Goal: Transaction & Acquisition: Purchase product/service

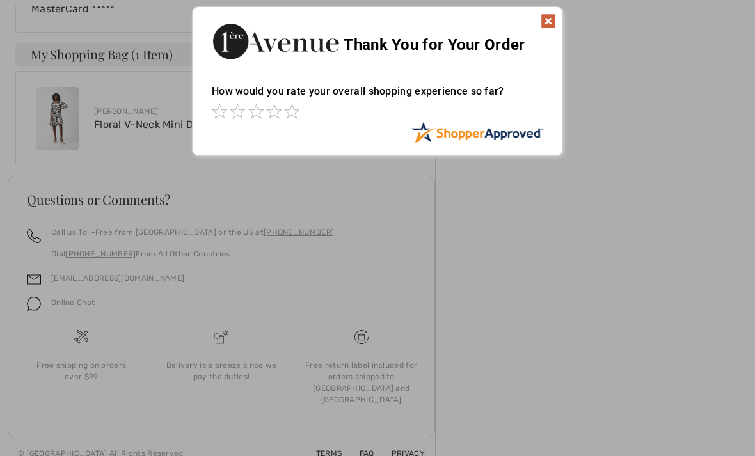
click at [702, 145] on div "Sorry! Something went wrong. Close Thank You for Your Order How would you rate …" at bounding box center [377, 81] width 755 height 162
click at [545, 26] on img at bounding box center [547, 20] width 15 height 15
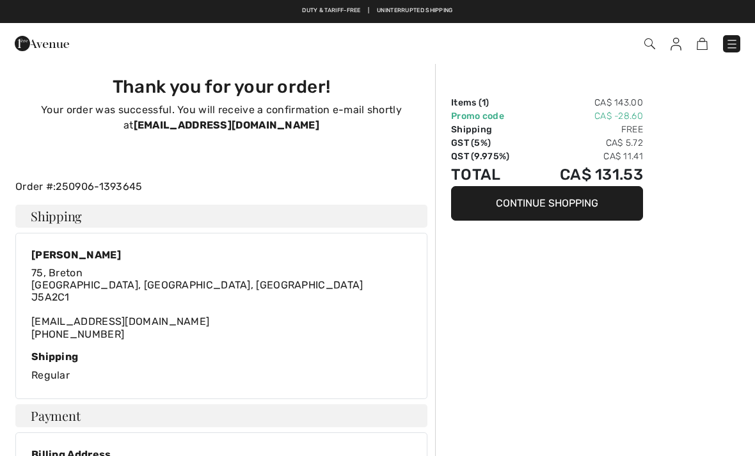
scroll to position [3, 0]
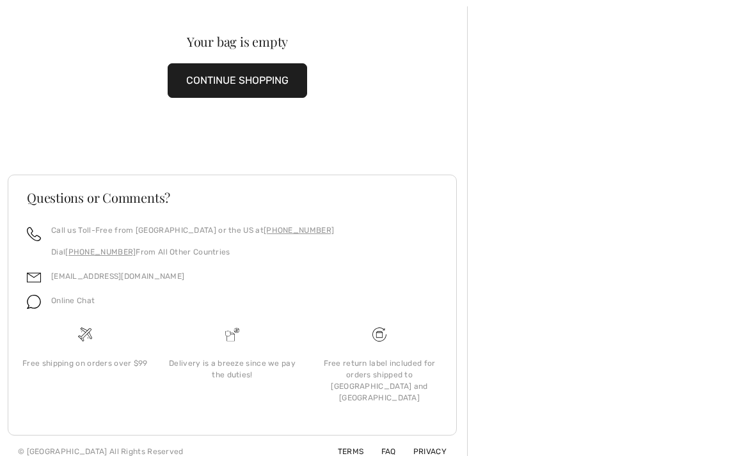
click at [248, 79] on button "CONTINUE SHOPPING" at bounding box center [237, 80] width 139 height 35
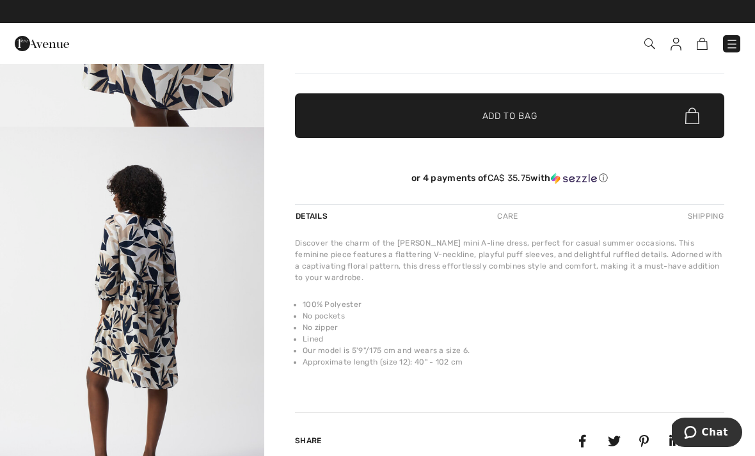
scroll to position [1319, 0]
click at [239, 414] on img "4 / 4" at bounding box center [132, 325] width 264 height 396
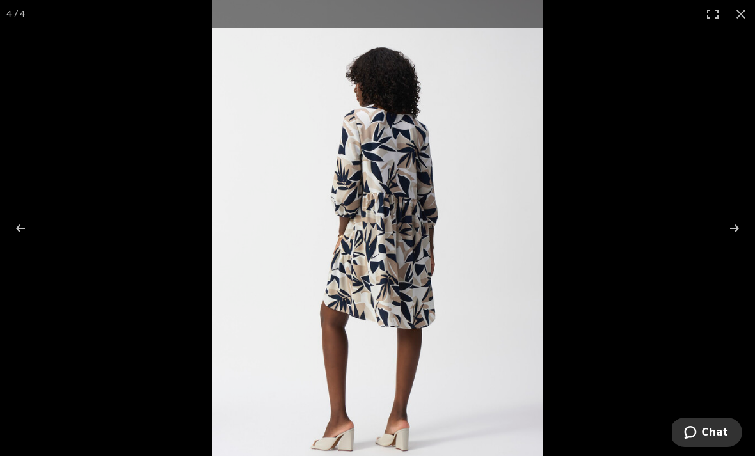
scroll to position [319, 0]
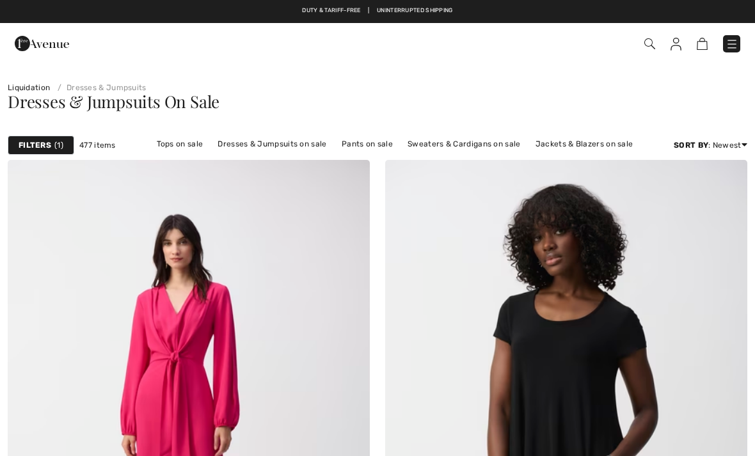
scroll to position [8799, 0]
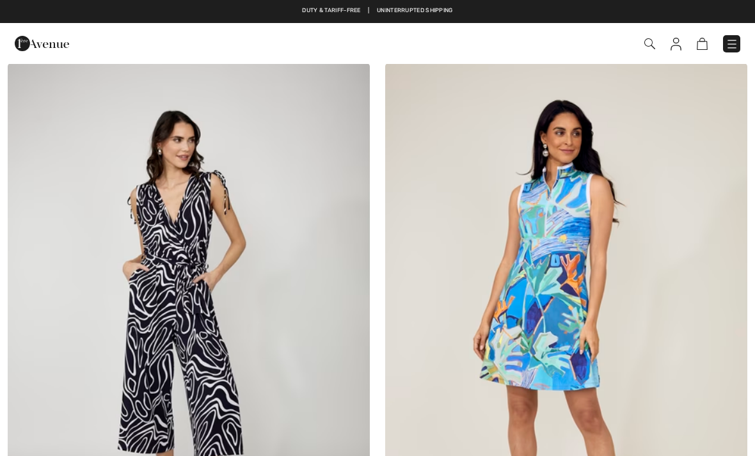
checkbox input "true"
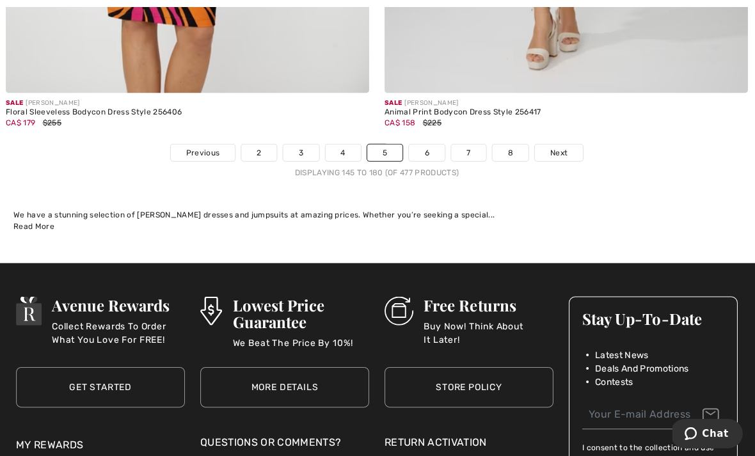
scroll to position [11093, 0]
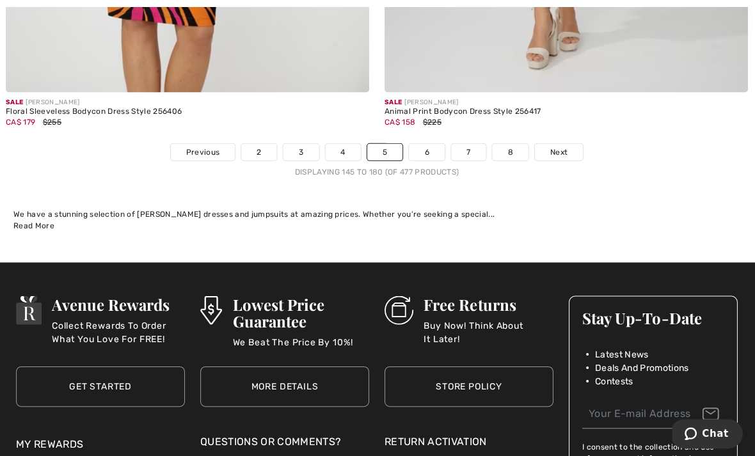
click at [424, 143] on link "6" at bounding box center [426, 151] width 35 height 17
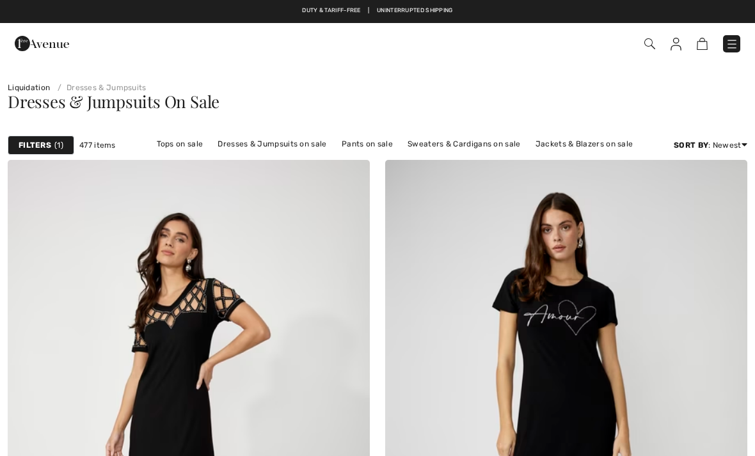
checkbox input "true"
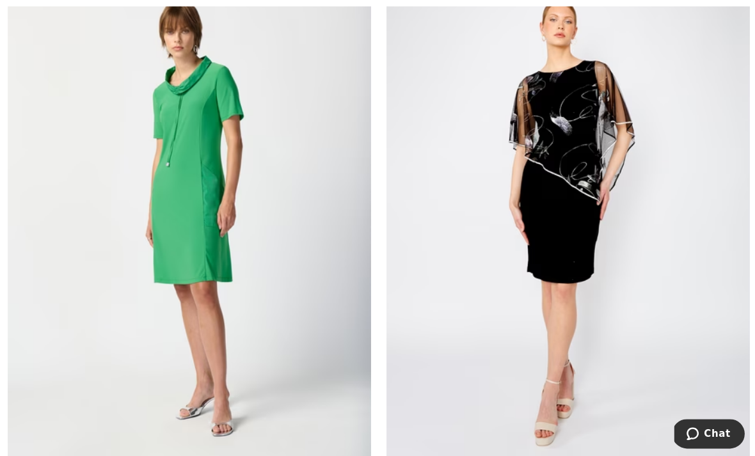
scroll to position [9409, 0]
click at [304, 373] on img at bounding box center [189, 212] width 362 height 543
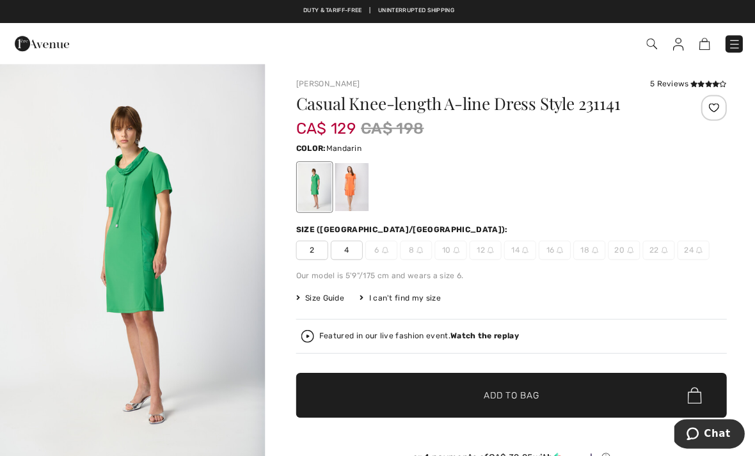
click at [358, 187] on div at bounding box center [350, 186] width 33 height 48
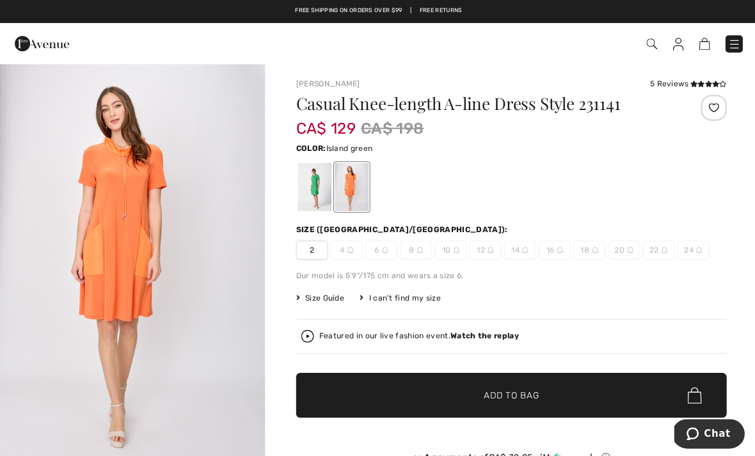
click at [318, 187] on div at bounding box center [313, 186] width 33 height 48
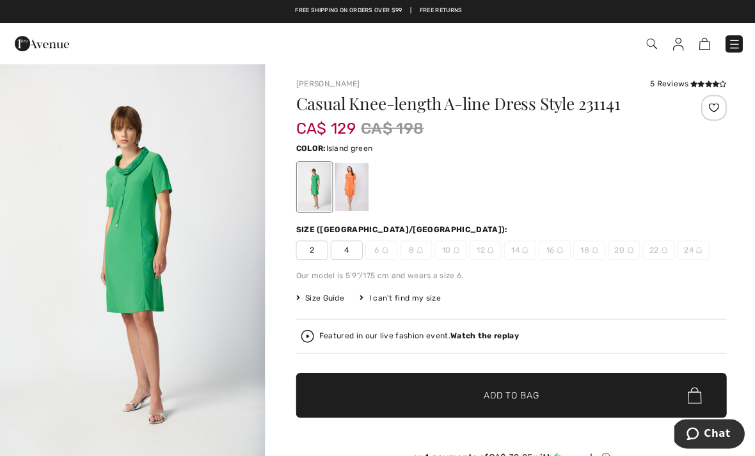
click at [354, 188] on div at bounding box center [350, 186] width 33 height 48
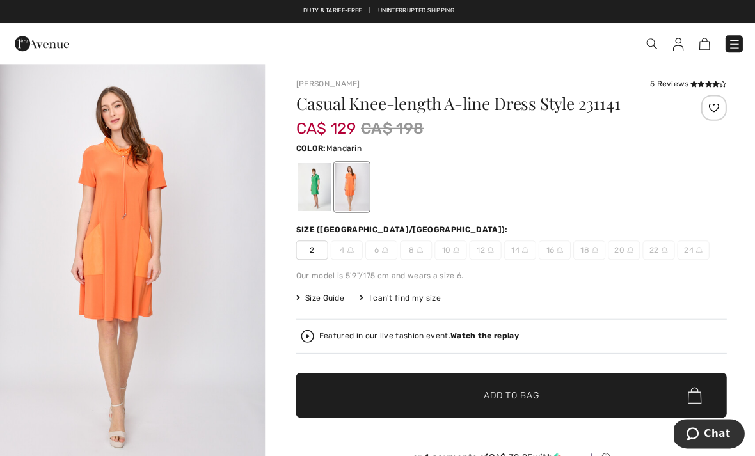
click at [318, 192] on div at bounding box center [313, 186] width 33 height 48
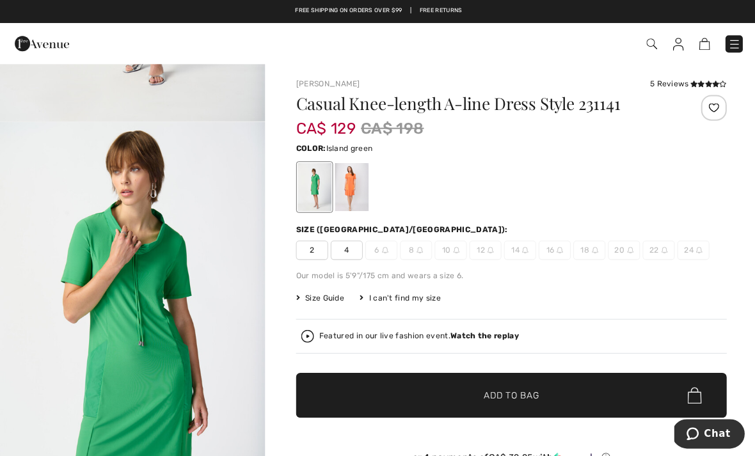
scroll to position [338, 0]
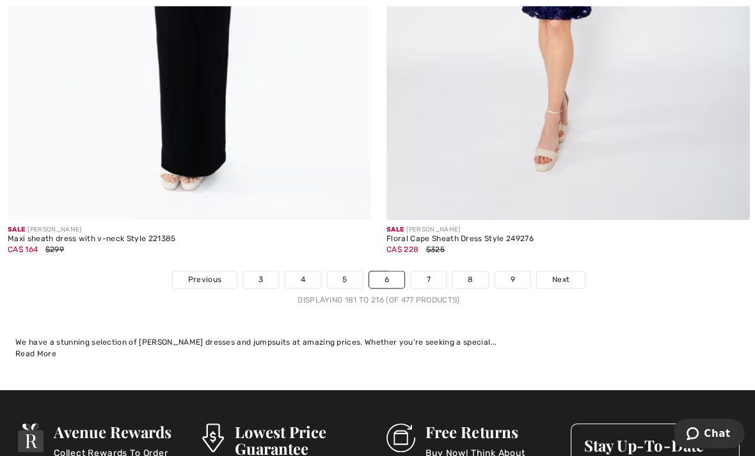
scroll to position [10903, 0]
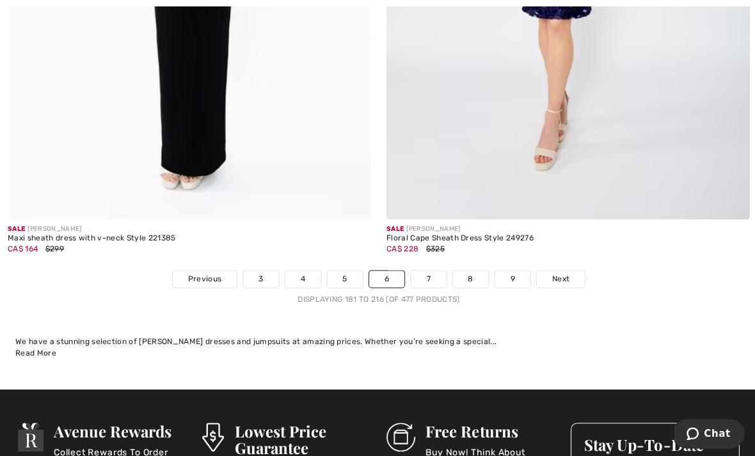
click at [436, 270] on link "7" at bounding box center [426, 278] width 35 height 17
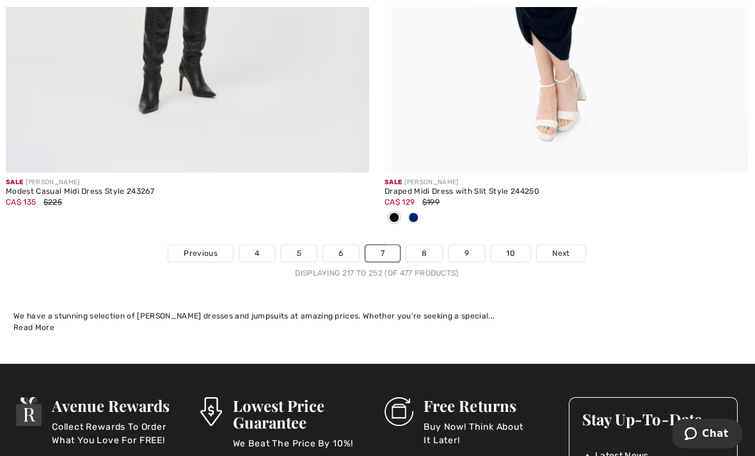
scroll to position [11077, 0]
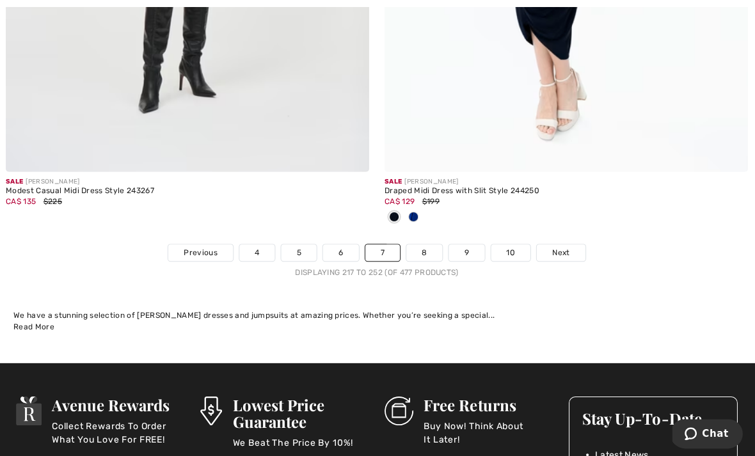
click at [428, 244] on link "8" at bounding box center [425, 252] width 36 height 17
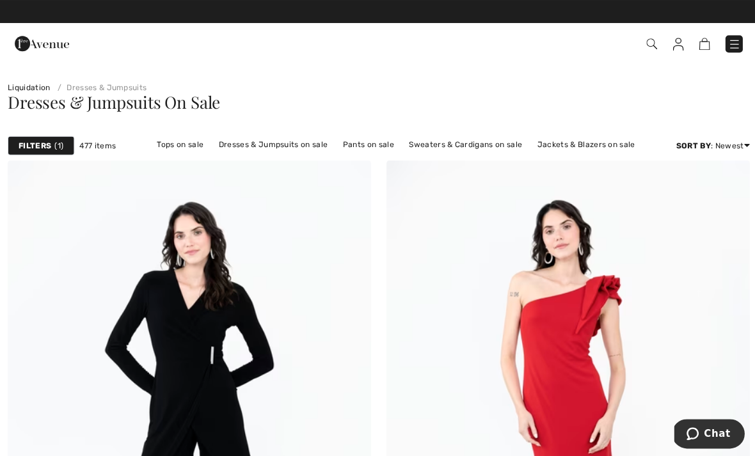
click at [31, 88] on link "Liquidation" at bounding box center [29, 87] width 42 height 9
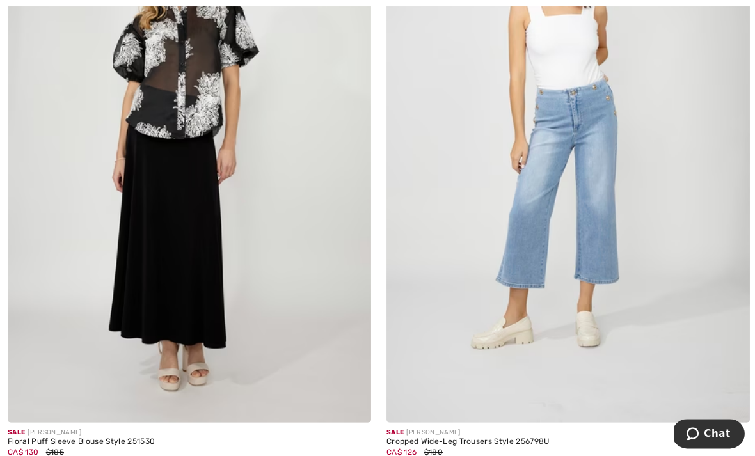
scroll to position [3308, 0]
click at [688, 395] on img at bounding box center [566, 149] width 362 height 543
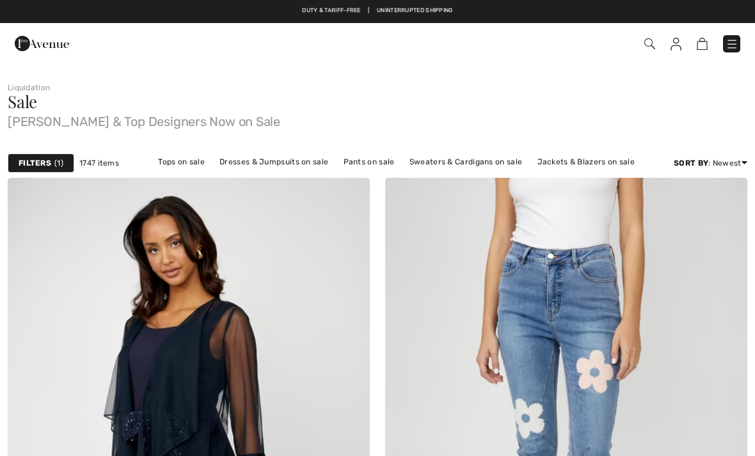
checkbox input "true"
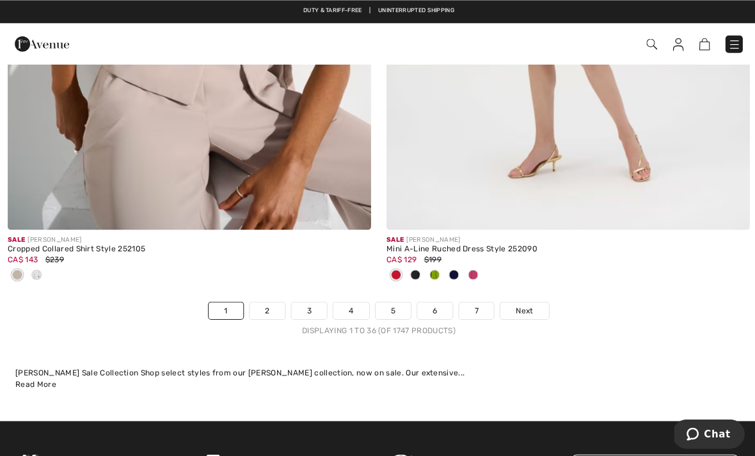
scroll to position [10954, 0]
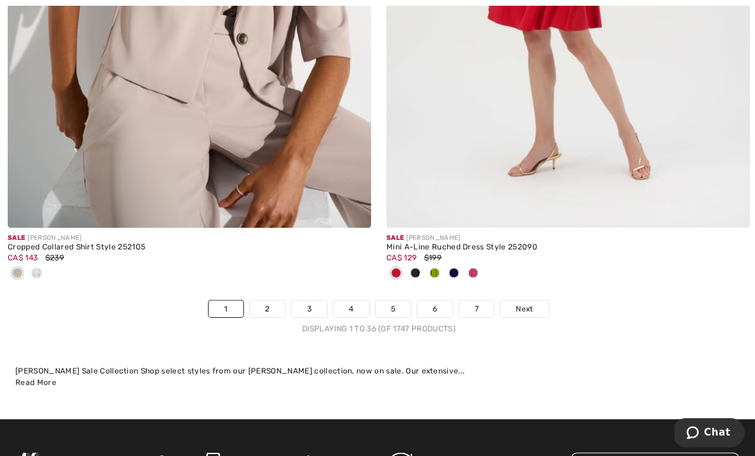
click at [263, 301] on link "2" at bounding box center [266, 309] width 35 height 17
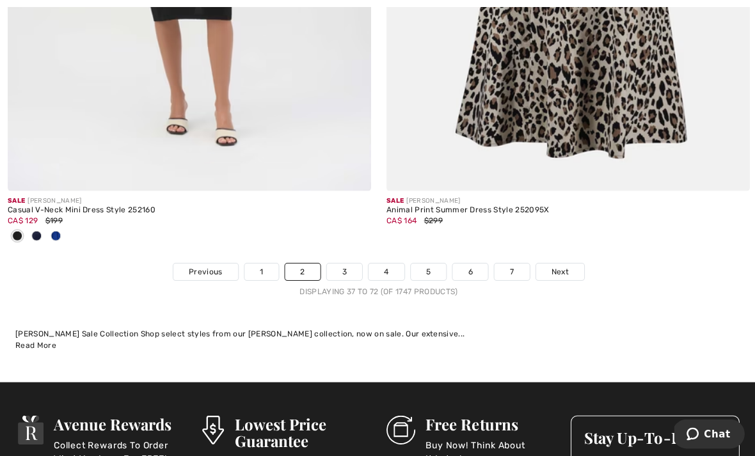
scroll to position [11203, 0]
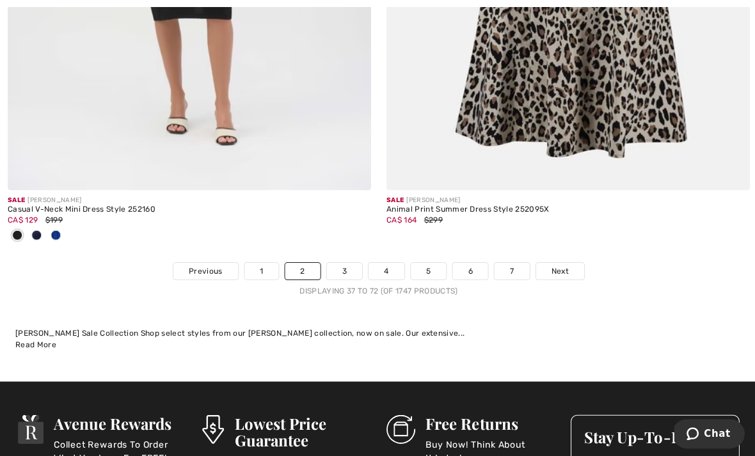
click at [554, 265] on span "Next" at bounding box center [557, 271] width 17 height 12
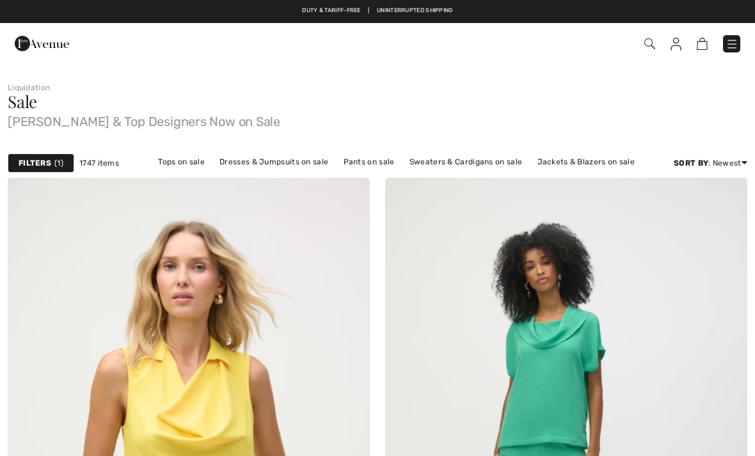
checkbox input "true"
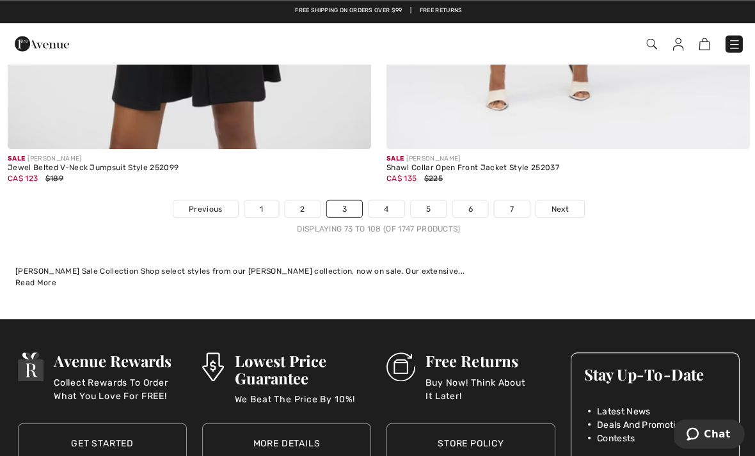
scroll to position [11099, 0]
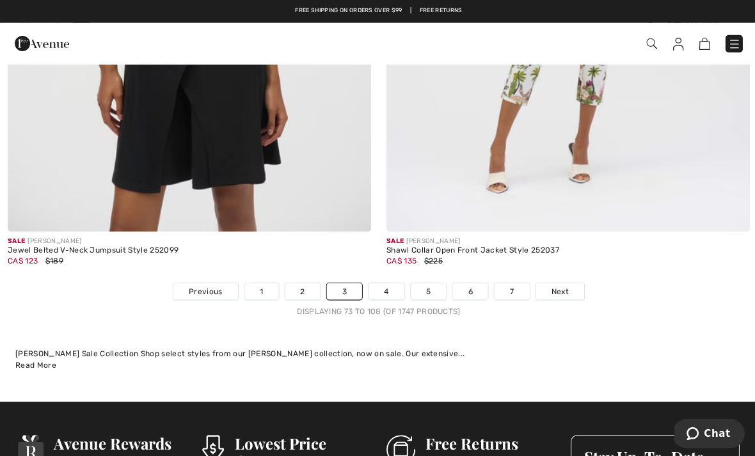
click at [561, 285] on span "Next" at bounding box center [557, 291] width 17 height 12
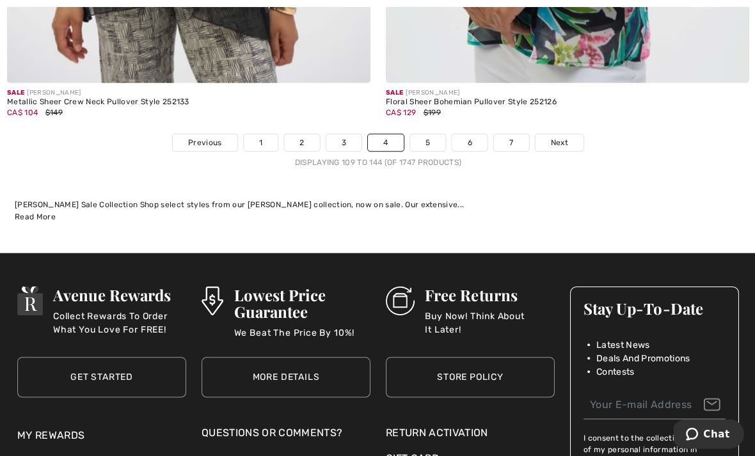
scroll to position [11163, 0]
click at [554, 136] on span "Next" at bounding box center [557, 142] width 17 height 12
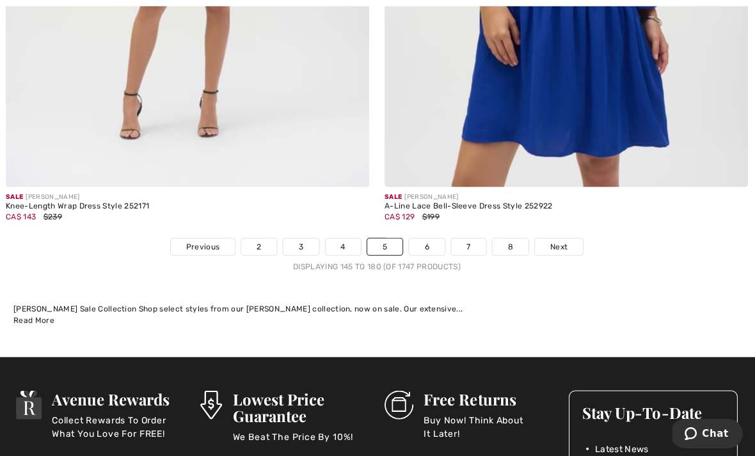
scroll to position [10996, 0]
click at [567, 237] on link "Next" at bounding box center [559, 245] width 48 height 17
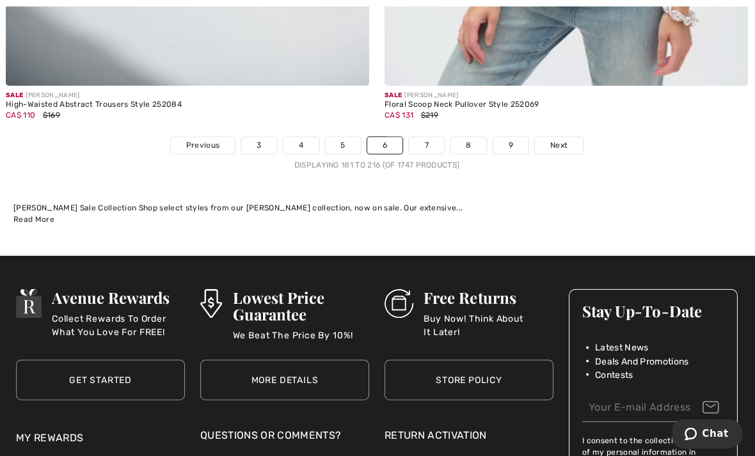
scroll to position [11013, 0]
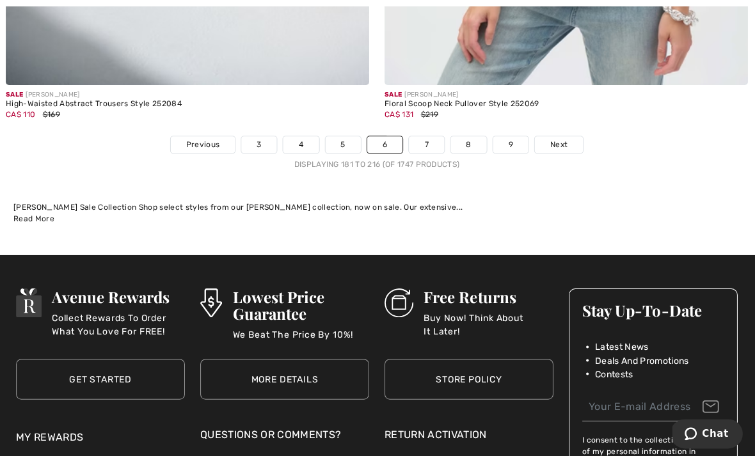
click at [567, 136] on link "Next" at bounding box center [559, 144] width 48 height 17
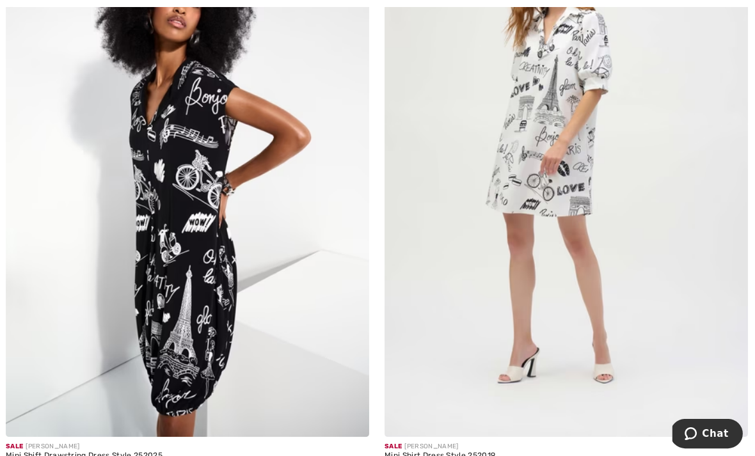
scroll to position [1494, 0]
click at [214, 276] on img at bounding box center [189, 163] width 362 height 543
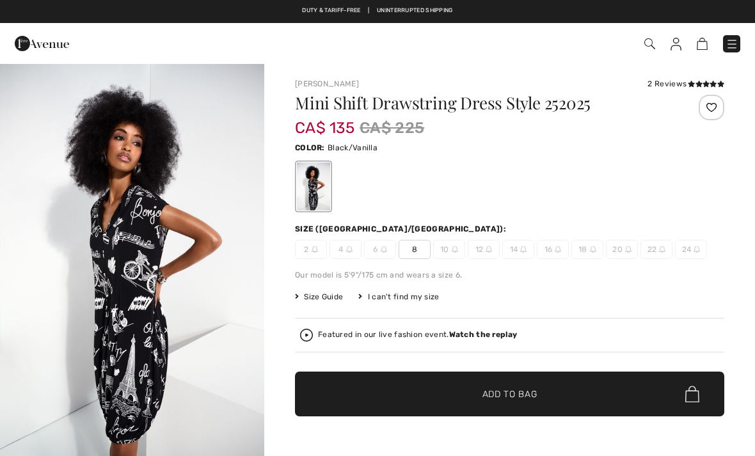
checkbox input "true"
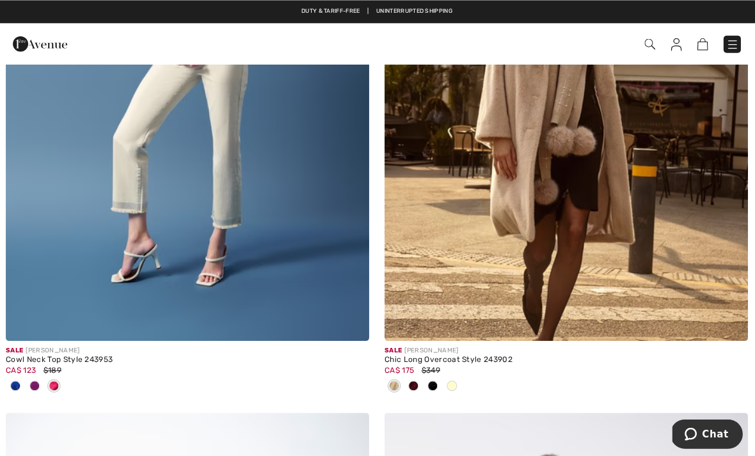
scroll to position [4758, 0]
click at [411, 384] on span at bounding box center [414, 384] width 10 height 10
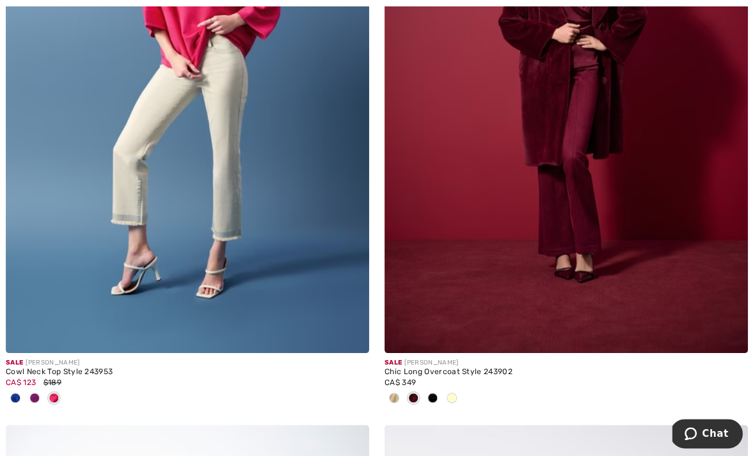
scroll to position [4747, 0]
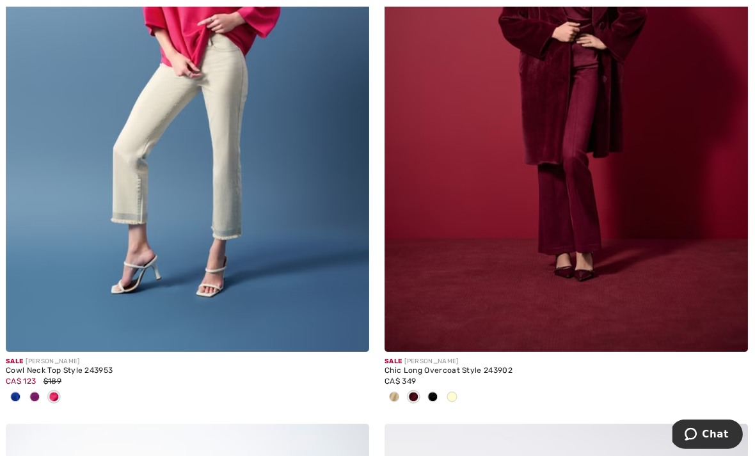
click at [435, 390] on span at bounding box center [433, 395] width 10 height 10
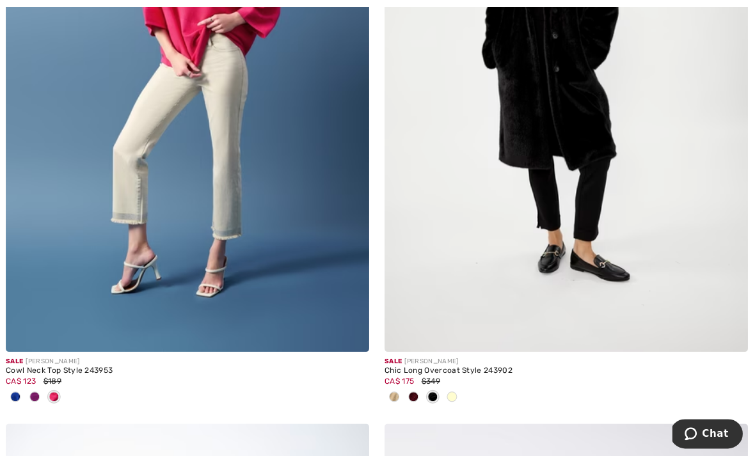
click at [454, 390] on span at bounding box center [452, 395] width 10 height 10
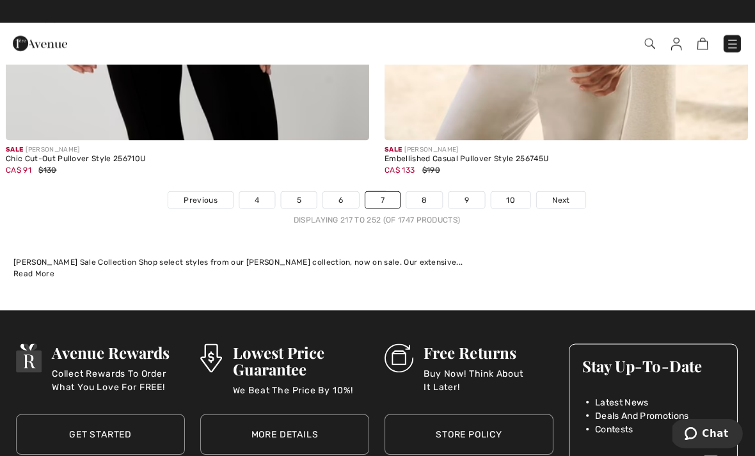
scroll to position [11188, 0]
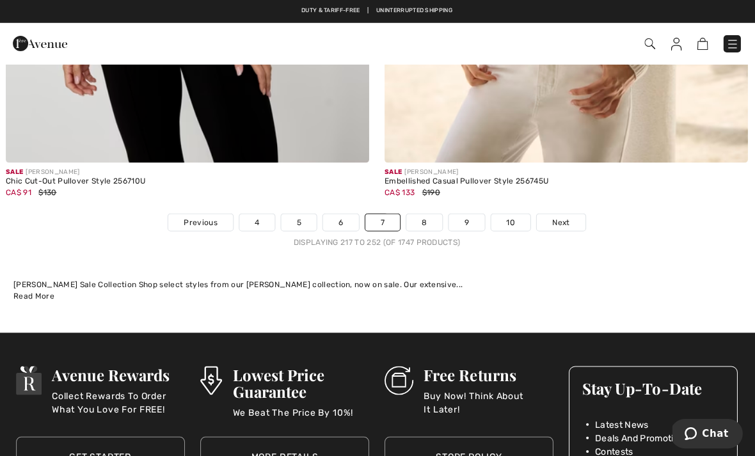
click at [569, 214] on link "Next" at bounding box center [561, 222] width 48 height 17
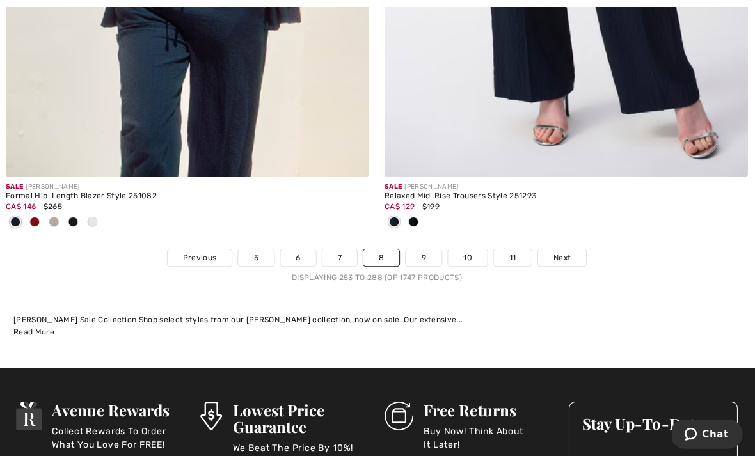
scroll to position [11048, 0]
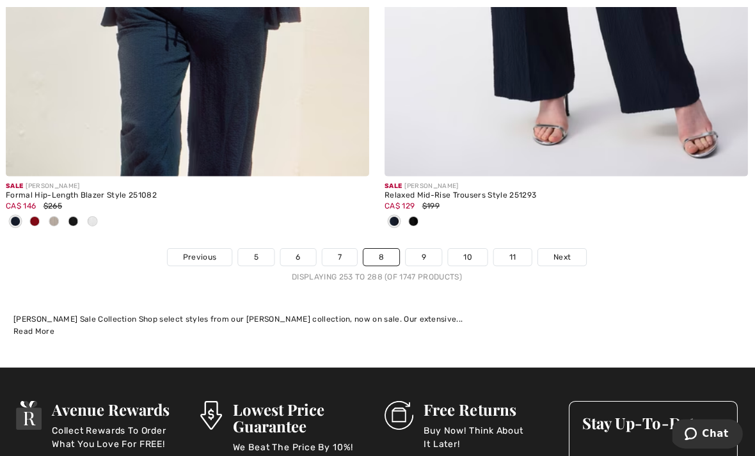
click at [425, 248] on link "9" at bounding box center [423, 256] width 35 height 17
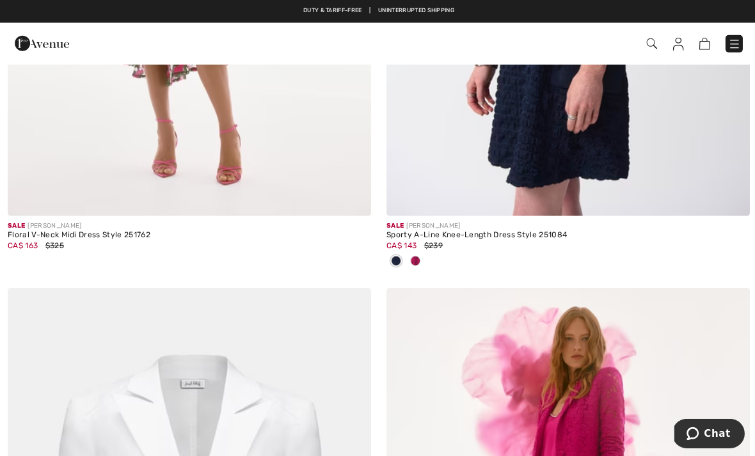
scroll to position [2349, 0]
click at [415, 260] on span at bounding box center [414, 260] width 10 height 10
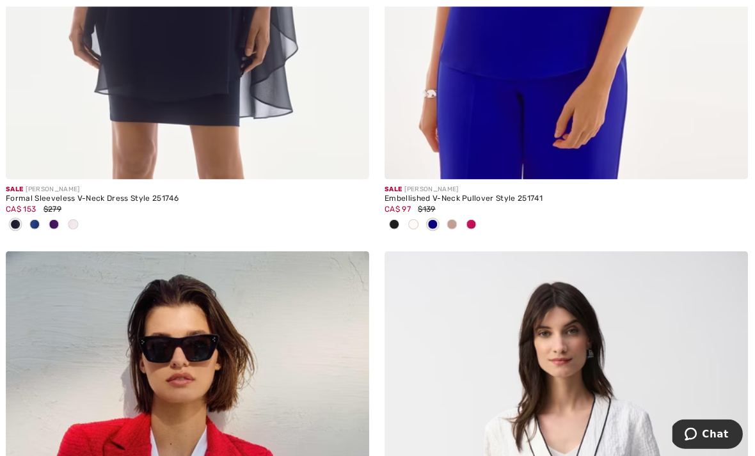
scroll to position [8185, 0]
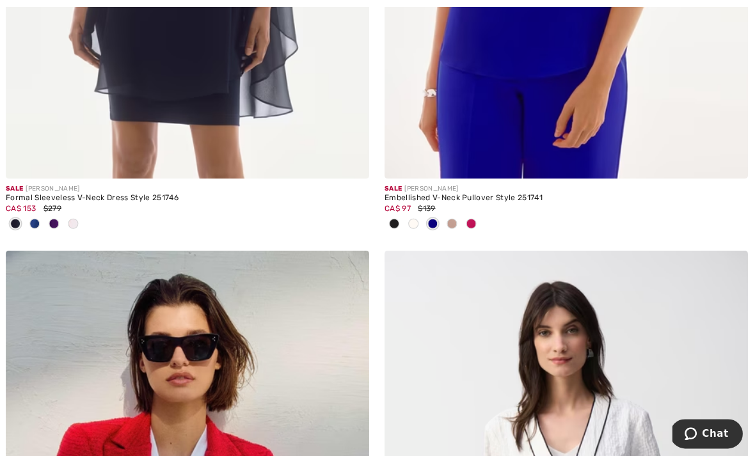
click at [450, 218] on span at bounding box center [452, 223] width 10 height 10
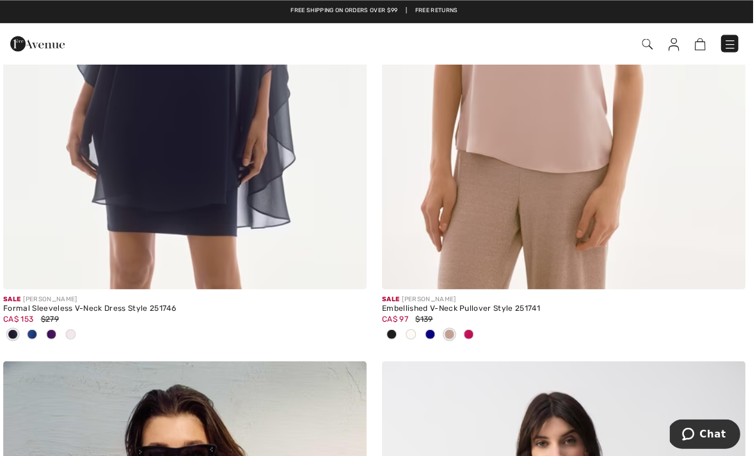
scroll to position [8066, 0]
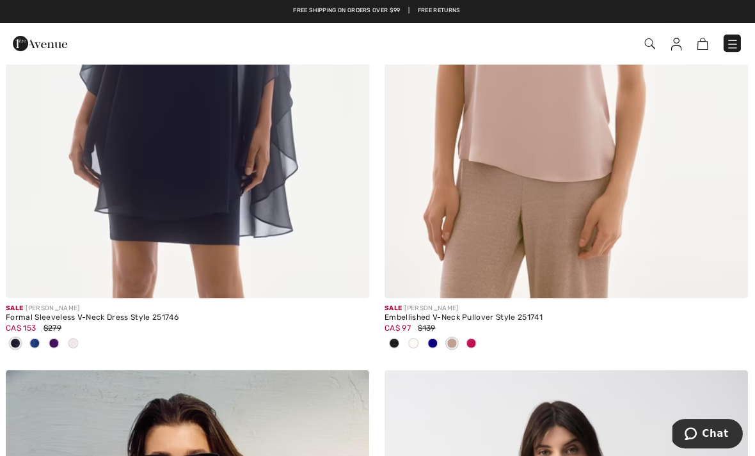
click at [626, 217] on img at bounding box center [566, 25] width 362 height 543
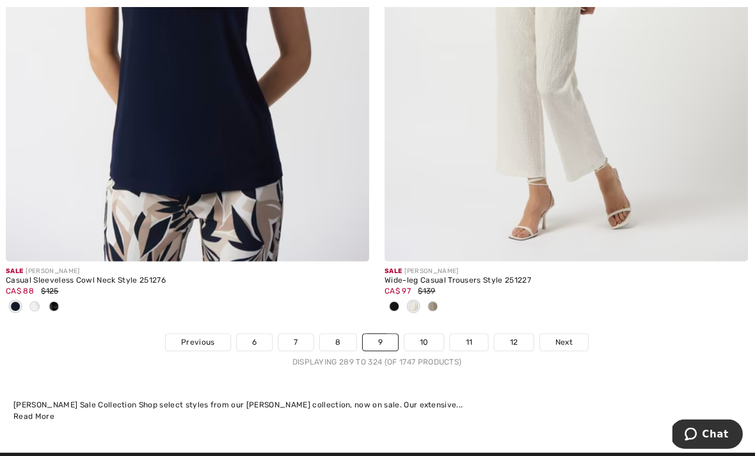
scroll to position [11175, 0]
click at [422, 333] on link "10" at bounding box center [425, 341] width 40 height 17
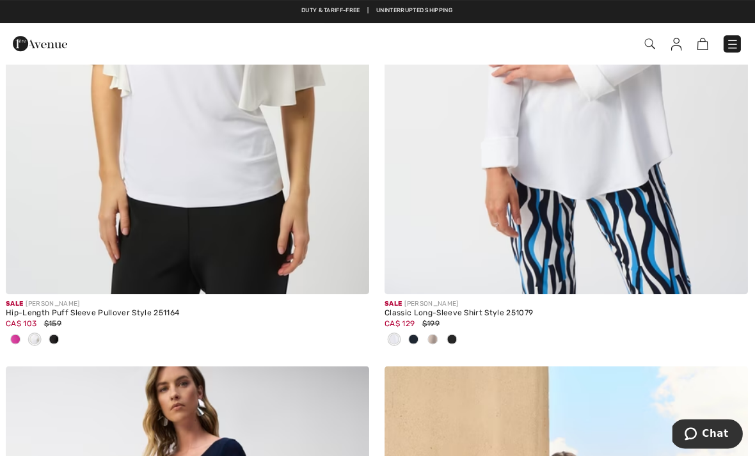
scroll to position [9891, 0]
click at [433, 334] on span at bounding box center [433, 339] width 10 height 10
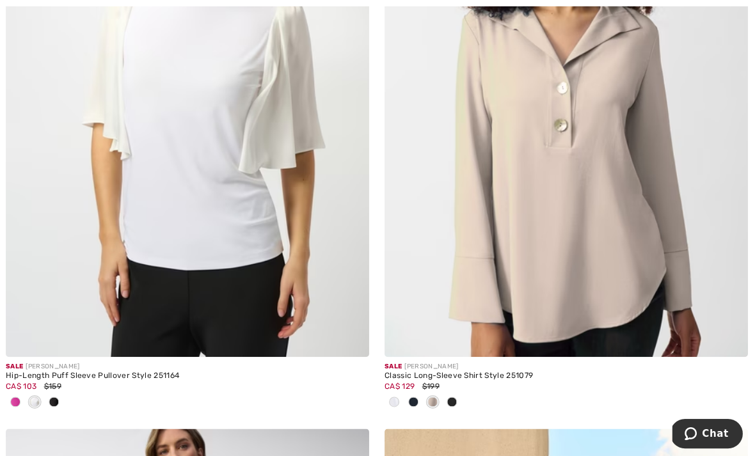
scroll to position [9831, 0]
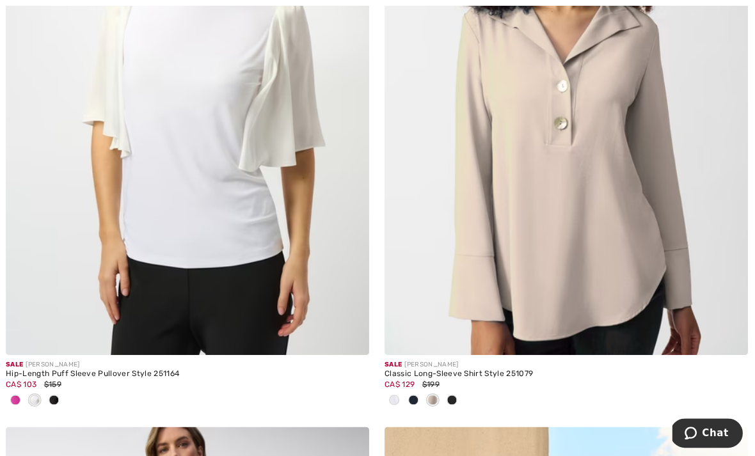
click at [452, 389] on div at bounding box center [452, 399] width 19 height 21
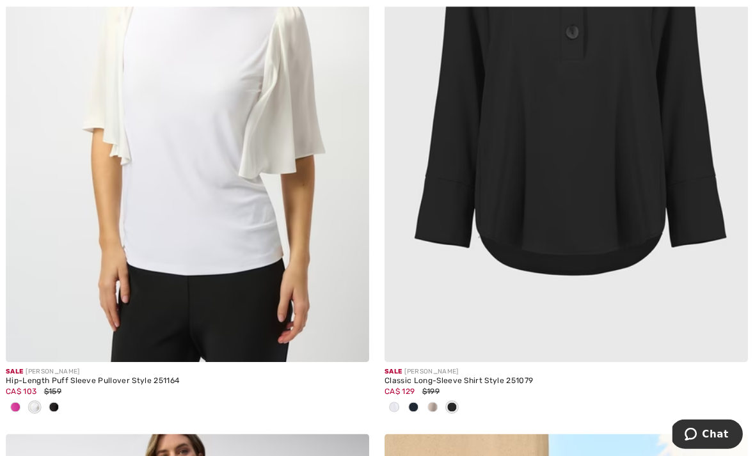
scroll to position [9824, 0]
click at [411, 400] on span at bounding box center [414, 405] width 10 height 10
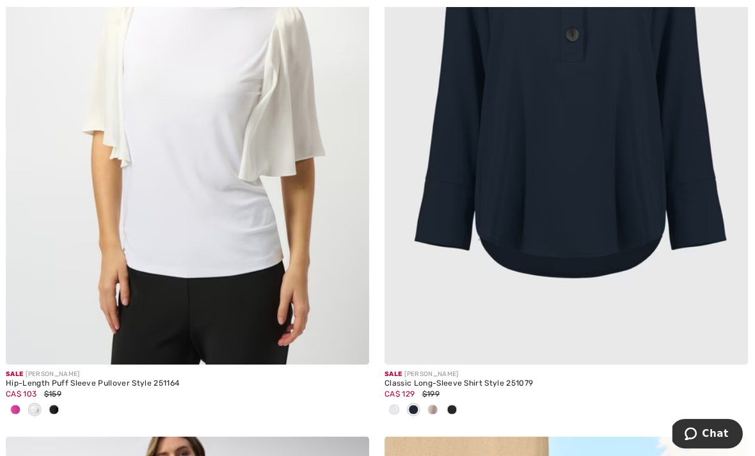
scroll to position [9822, 0]
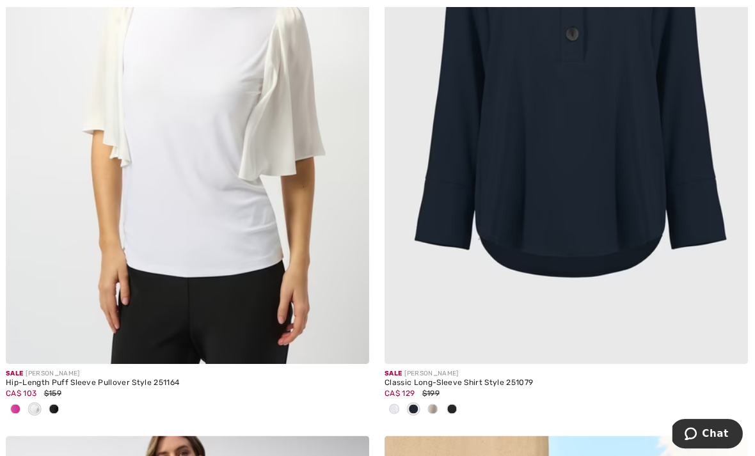
click at [398, 398] on div at bounding box center [394, 408] width 19 height 21
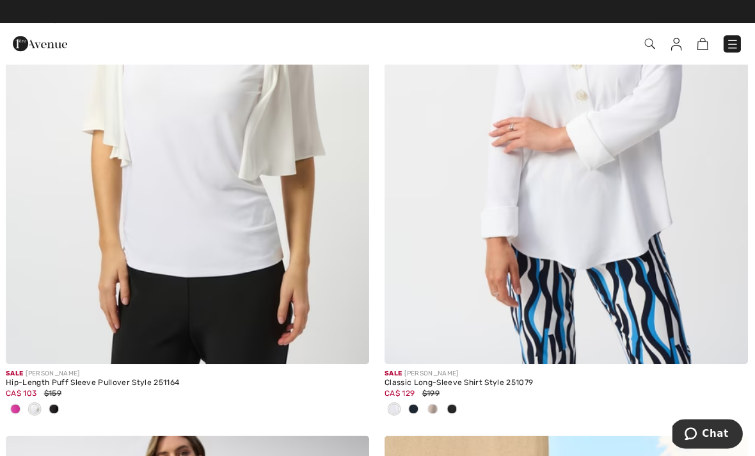
click at [648, 245] on img at bounding box center [566, 91] width 362 height 543
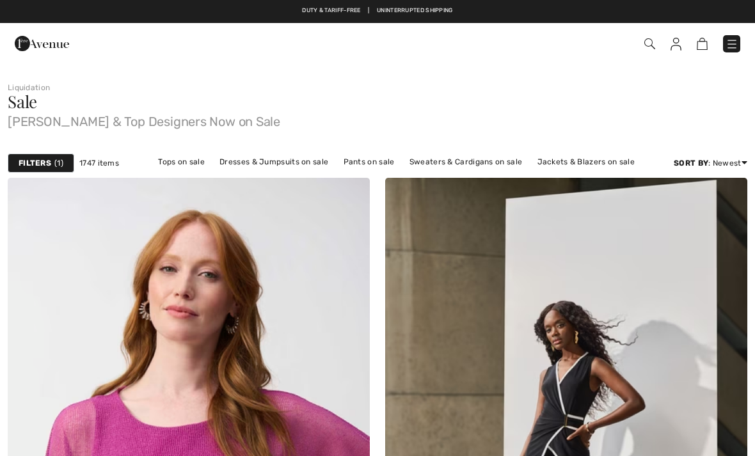
checkbox input "true"
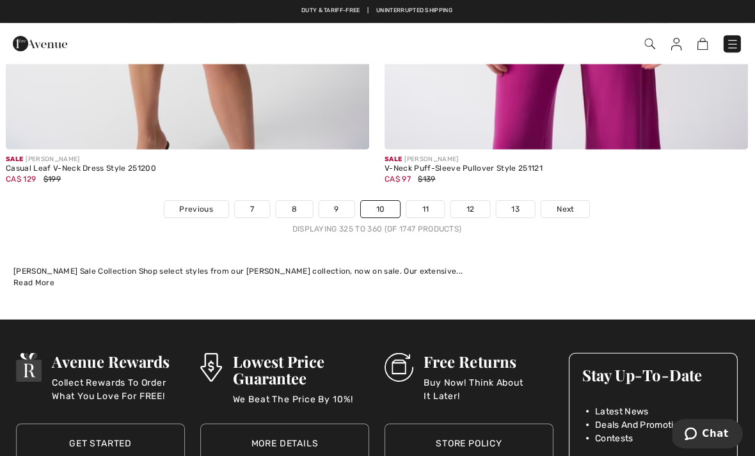
scroll to position [11166, 0]
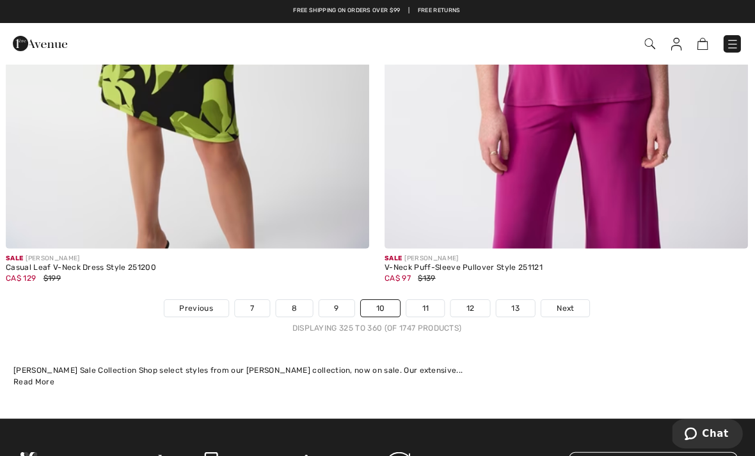
click at [420, 299] on link "11" at bounding box center [426, 307] width 38 height 17
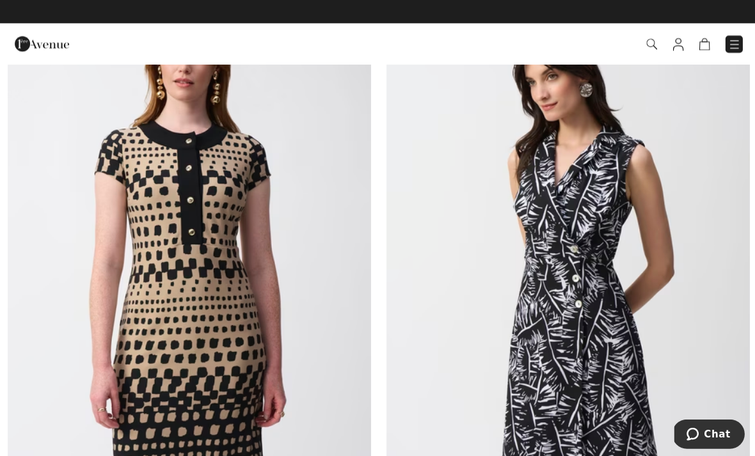
scroll to position [5692, 0]
click at [596, 293] on img at bounding box center [566, 256] width 362 height 543
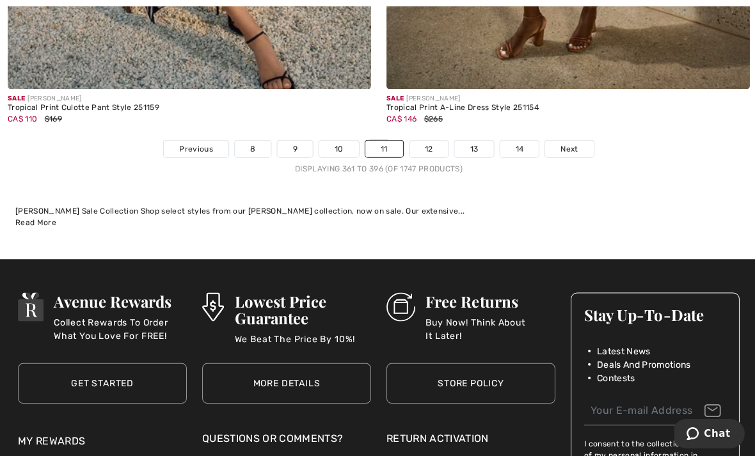
scroll to position [11080, 0]
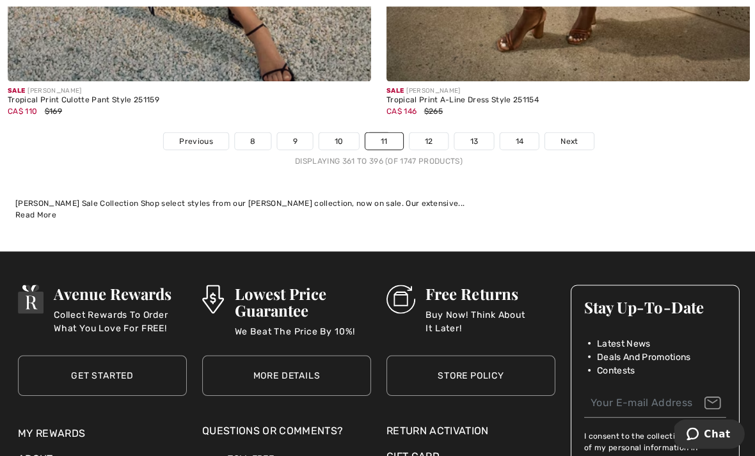
click at [433, 132] on link "12" at bounding box center [427, 140] width 39 height 17
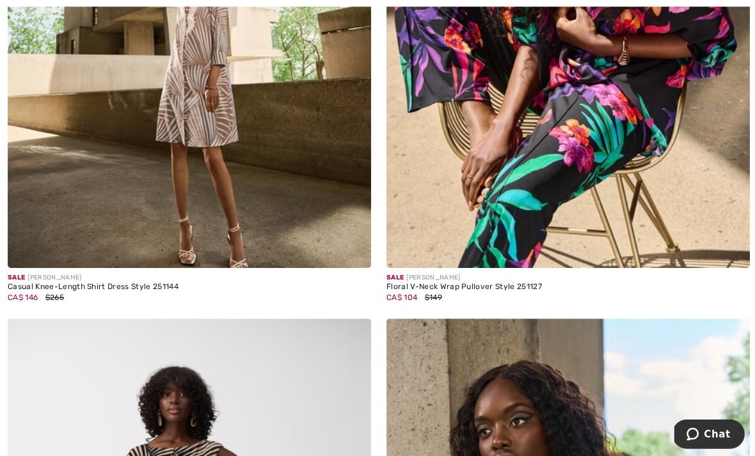
scroll to position [1062, 0]
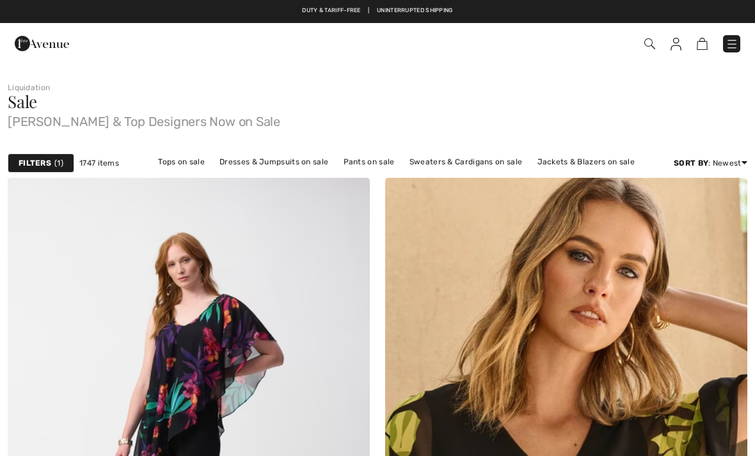
scroll to position [1098, 0]
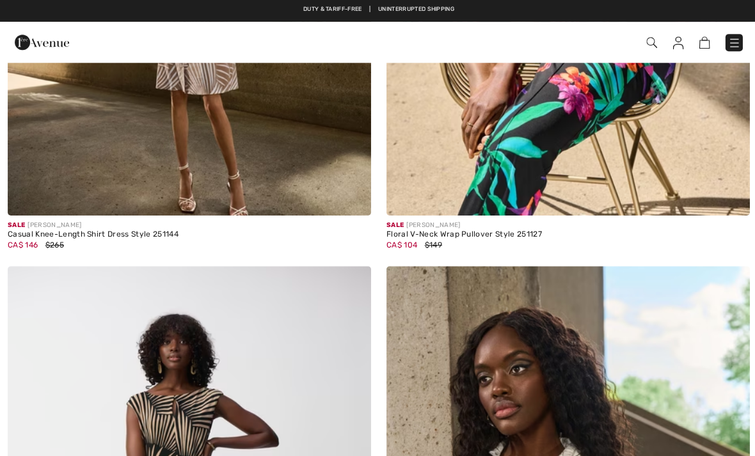
checkbox input "true"
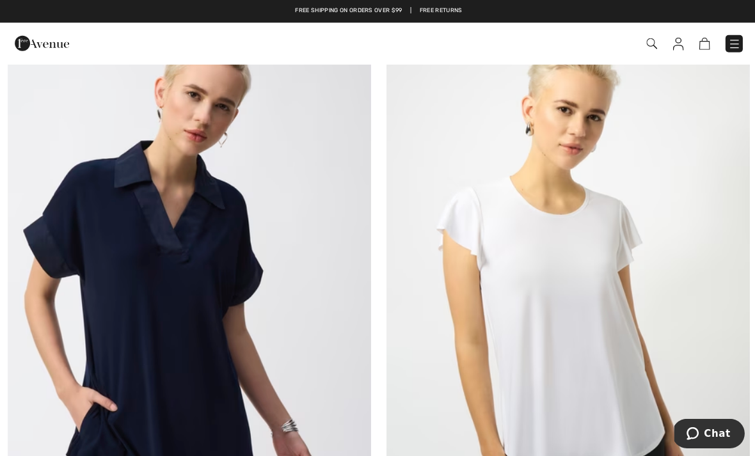
scroll to position [5603, 0]
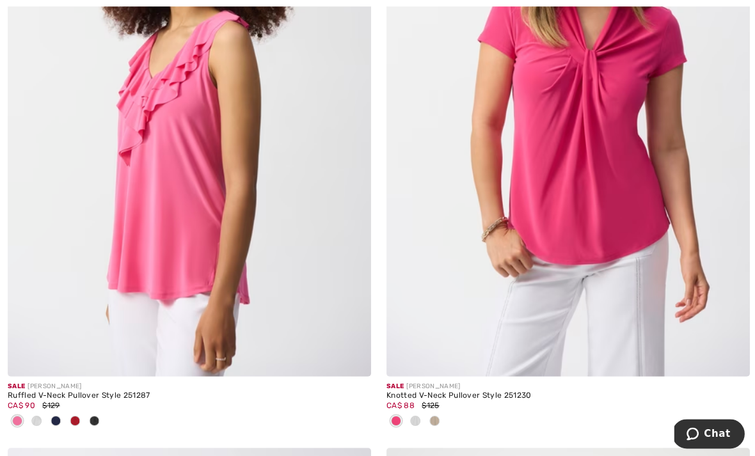
scroll to position [5335, 0]
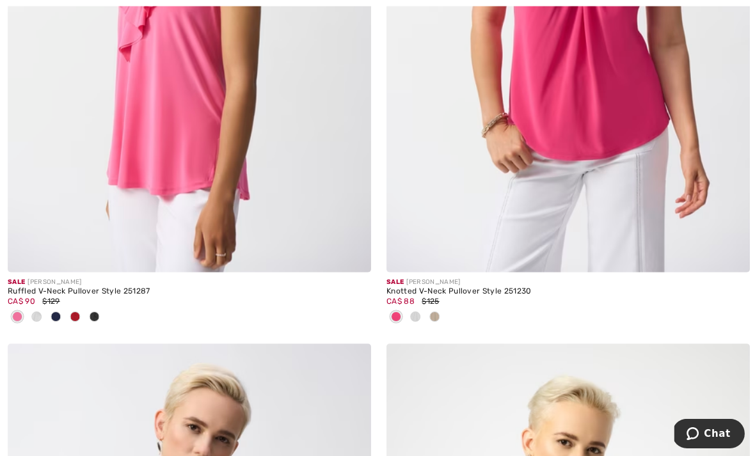
click at [35, 311] on span at bounding box center [36, 316] width 10 height 10
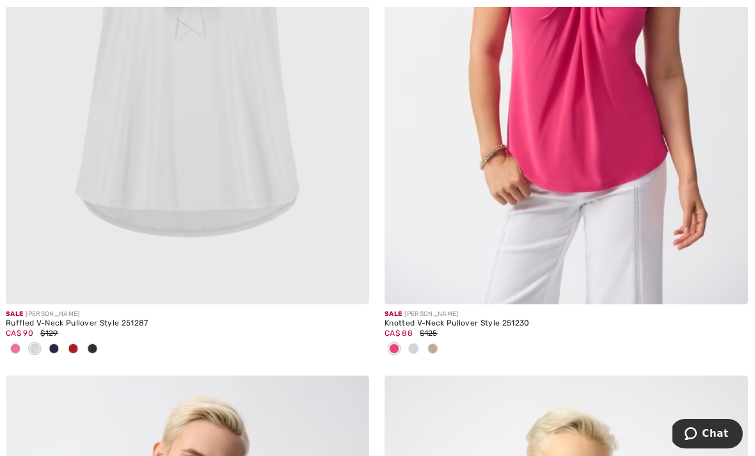
scroll to position [5305, 0]
click at [65, 349] on div at bounding box center [74, 346] width 19 height 21
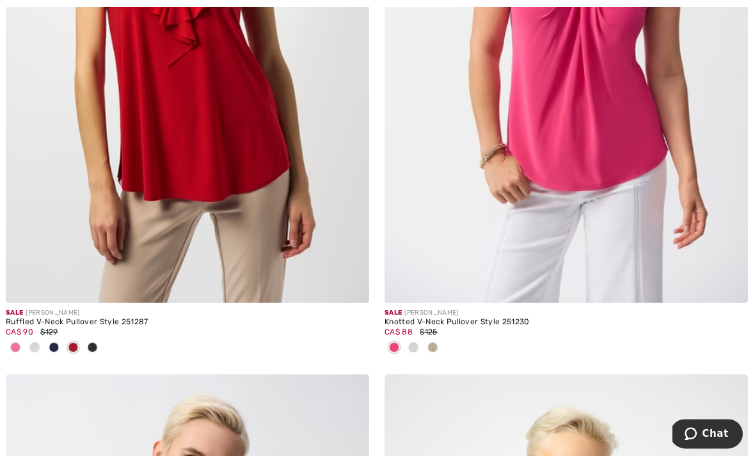
click at [52, 343] on span at bounding box center [56, 346] width 10 height 10
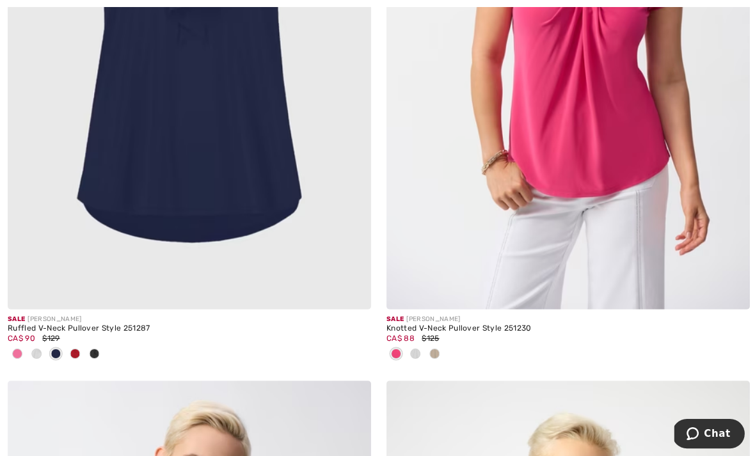
scroll to position [5299, 0]
click at [106, 349] on div at bounding box center [189, 352] width 362 height 21
click at [102, 350] on div at bounding box center [93, 352] width 19 height 21
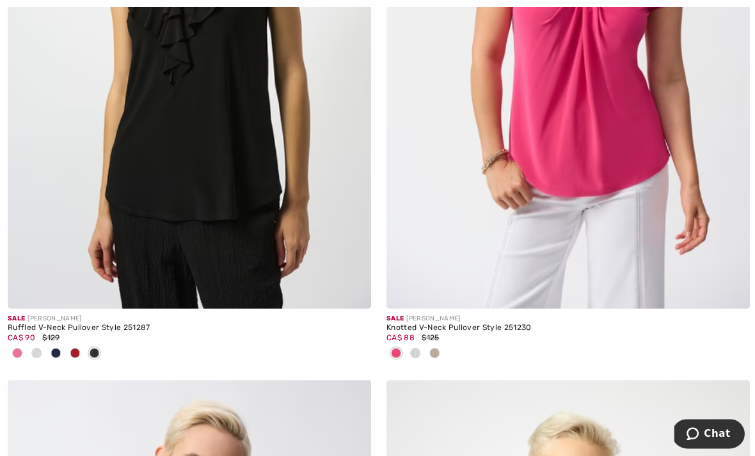
click at [35, 347] on span at bounding box center [36, 352] width 10 height 10
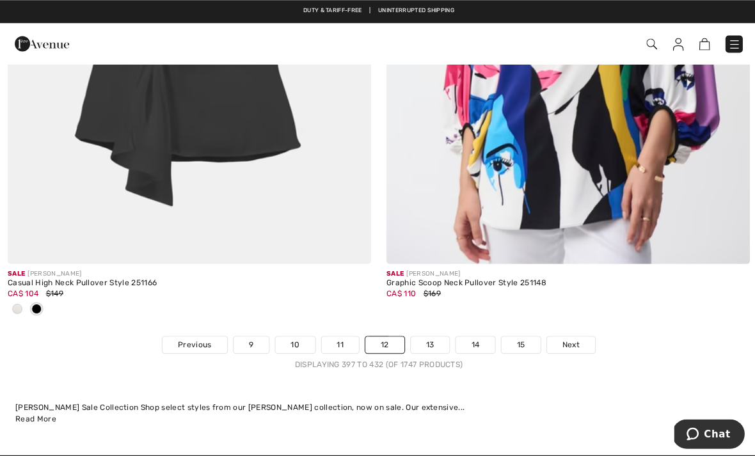
scroll to position [10982, 0]
click at [429, 335] on link "13" at bounding box center [428, 343] width 39 height 17
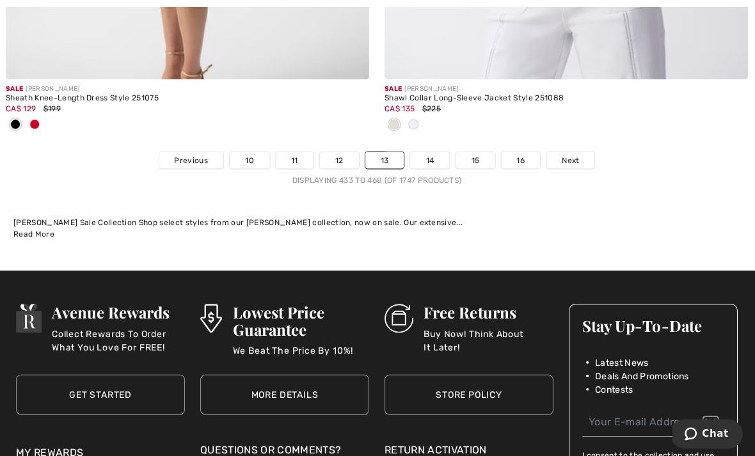
scroll to position [11229, 0]
click at [428, 152] on link "14" at bounding box center [430, 160] width 39 height 17
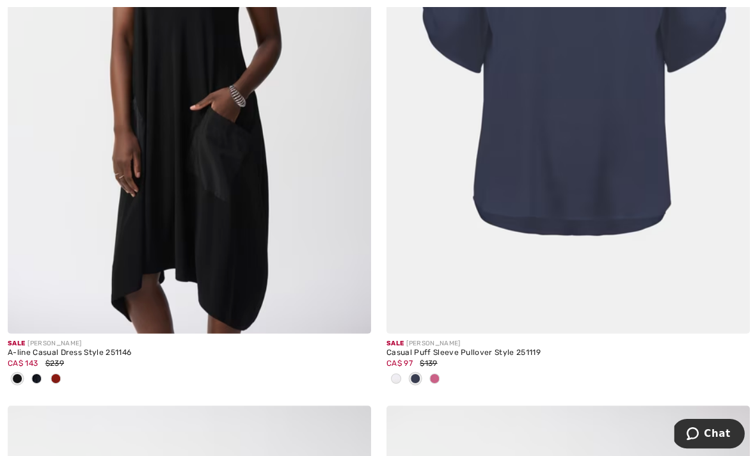
scroll to position [2825, 0]
click at [53, 367] on div at bounding box center [55, 377] width 19 height 21
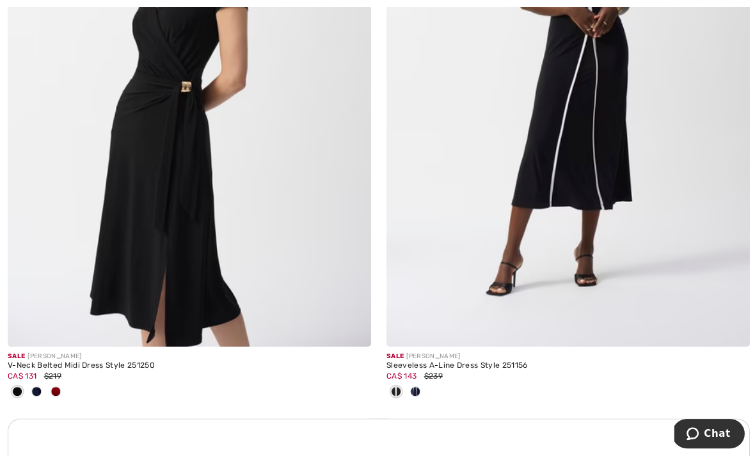
scroll to position [3427, 0]
click at [412, 384] on span at bounding box center [414, 389] width 10 height 10
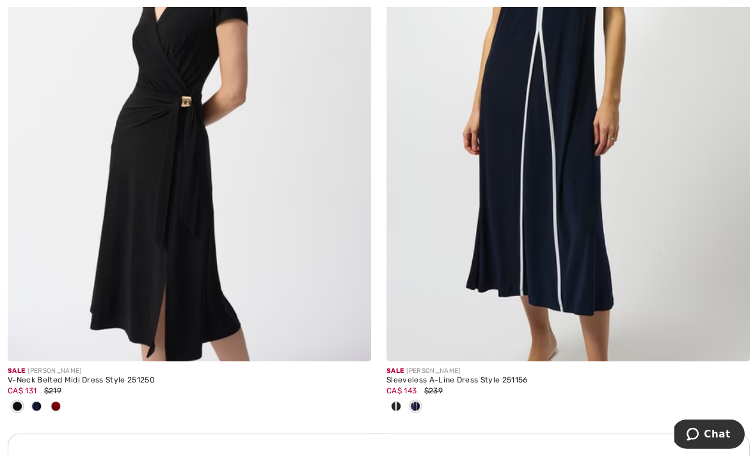
scroll to position [3412, 0]
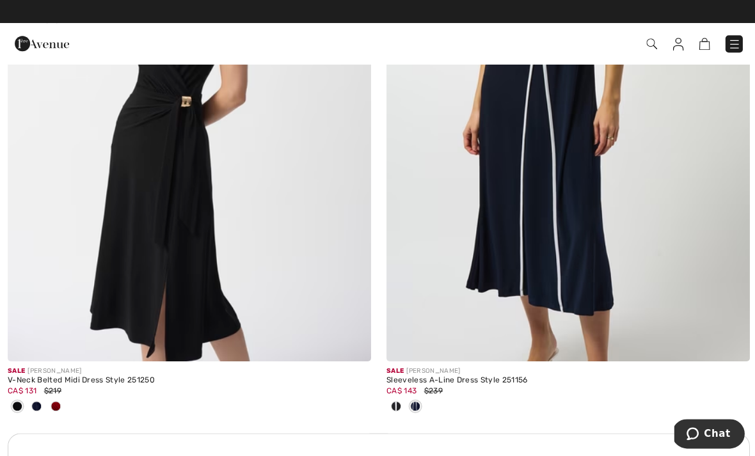
click at [395, 405] on span at bounding box center [394, 405] width 10 height 10
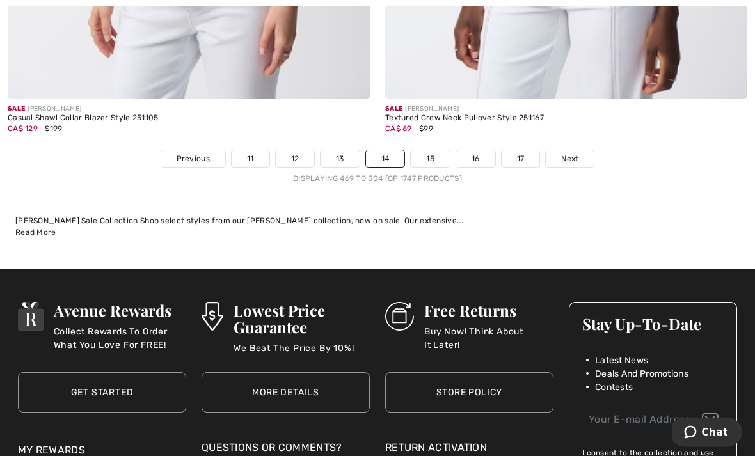
scroll to position [11231, 0]
click at [424, 150] on link "15" at bounding box center [430, 158] width 39 height 17
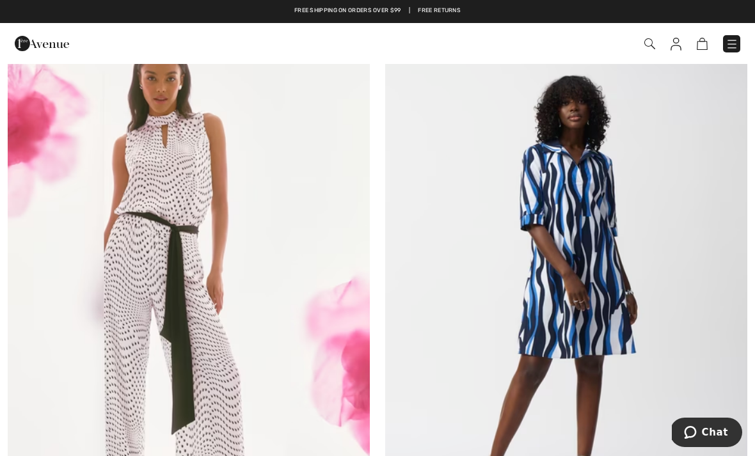
scroll to position [10005, 0]
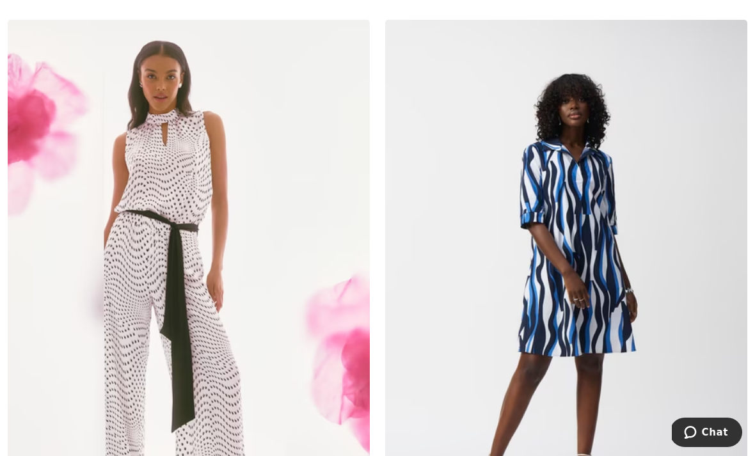
click at [656, 307] on img at bounding box center [566, 291] width 362 height 543
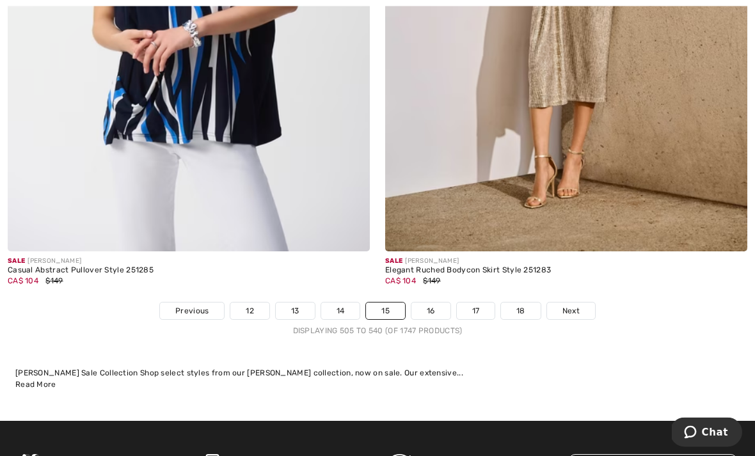
scroll to position [10910, 0]
click at [439, 302] on link "16" at bounding box center [430, 310] width 39 height 17
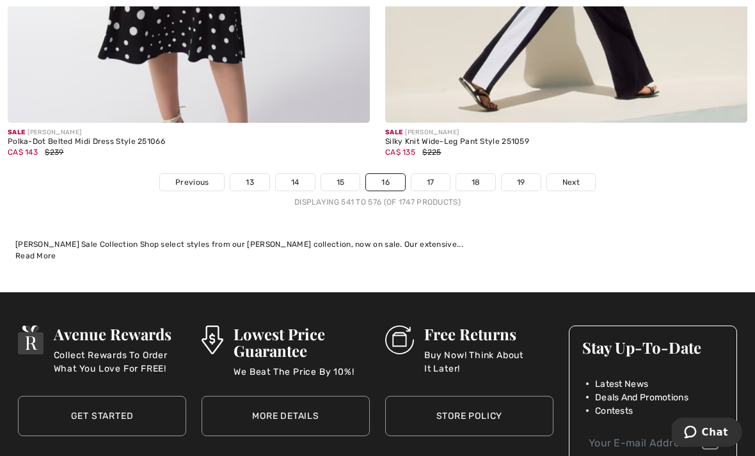
scroll to position [11013, 0]
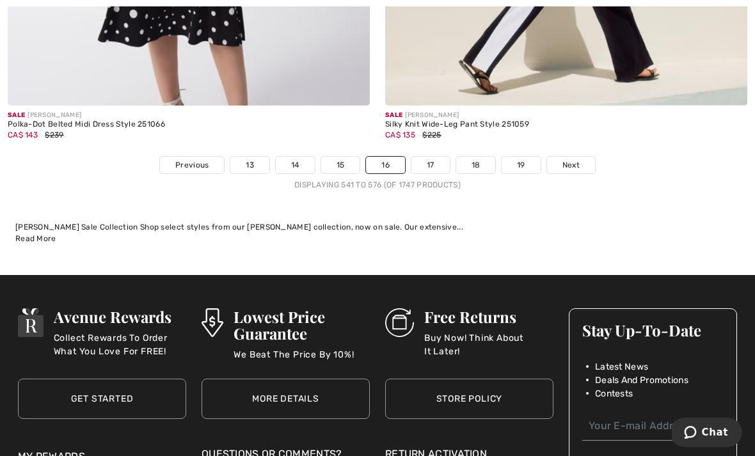
click at [571, 159] on span "Next" at bounding box center [570, 165] width 17 height 12
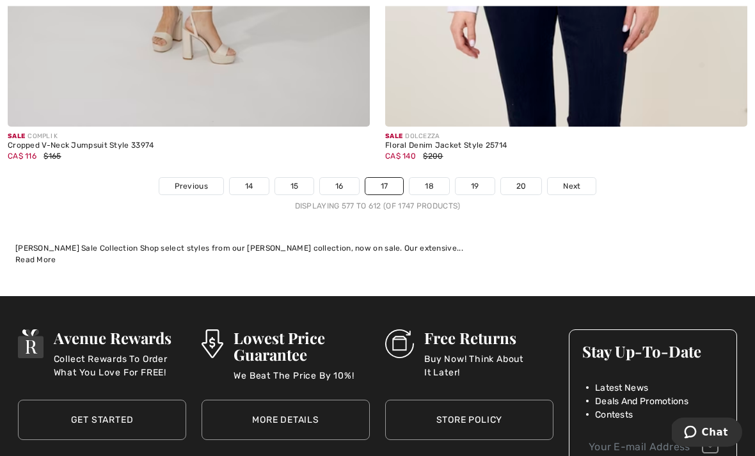
scroll to position [11156, 0]
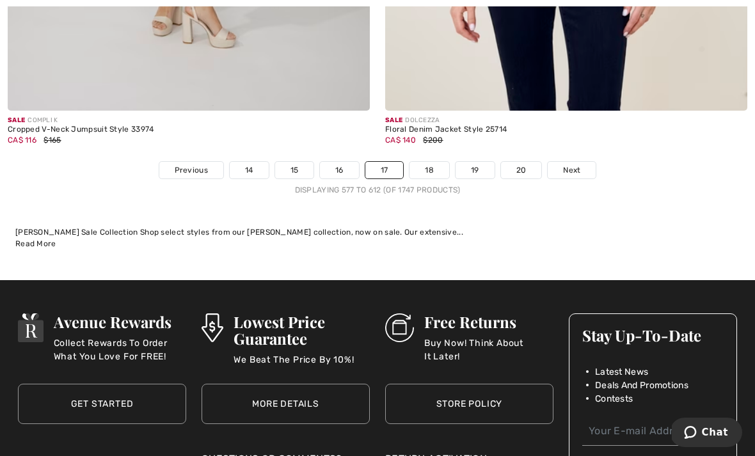
click at [428, 164] on link "18" at bounding box center [429, 170] width 40 height 17
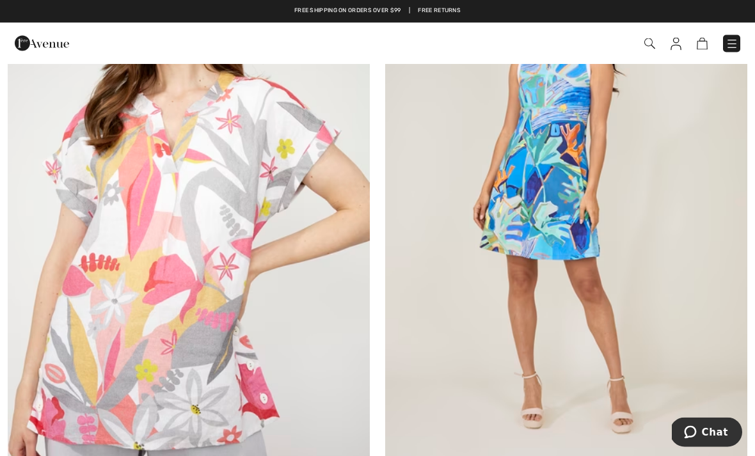
scroll to position [245, 0]
click at [634, 270] on img at bounding box center [566, 204] width 362 height 543
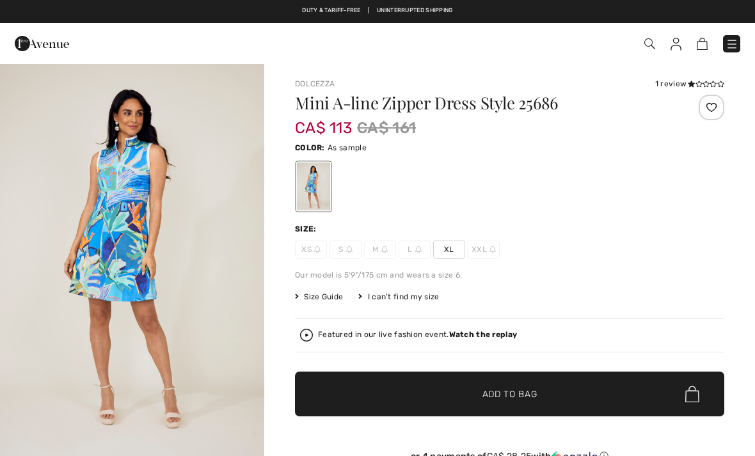
checkbox input "true"
click at [728, 336] on div "Dolcezza 1 review 1 review Mini A-line Zipper Dress Style 25686 CA$ 113 CA$ 161…" at bounding box center [509, 424] width 490 height 723
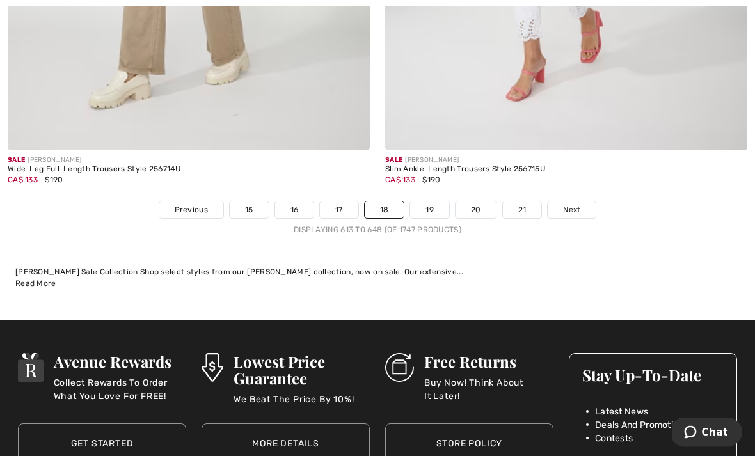
scroll to position [11011, 0]
click at [430, 201] on link "19" at bounding box center [429, 209] width 39 height 17
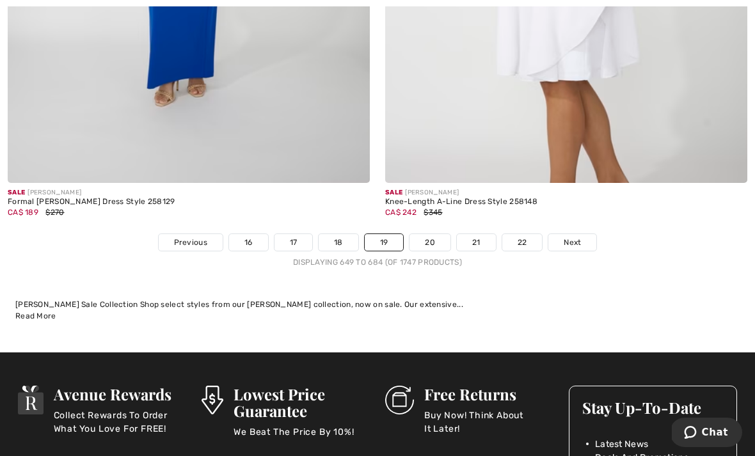
scroll to position [10938, 0]
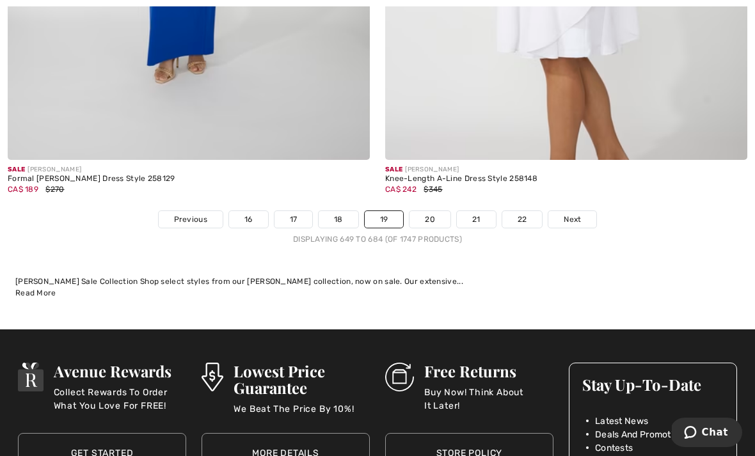
click at [433, 211] on link "20" at bounding box center [429, 219] width 41 height 17
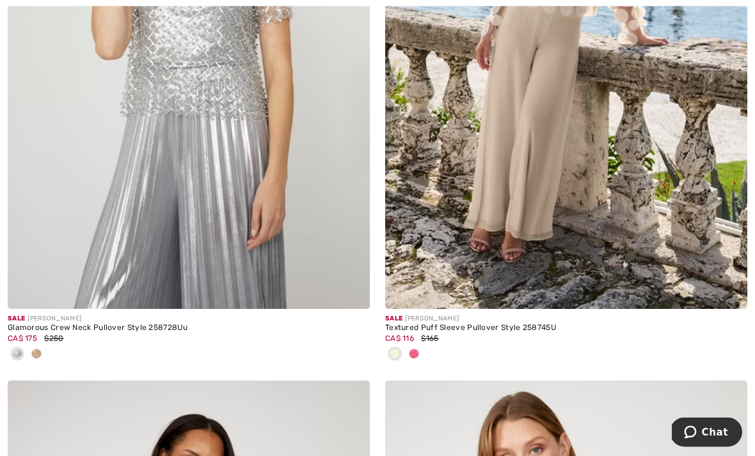
scroll to position [6571, 0]
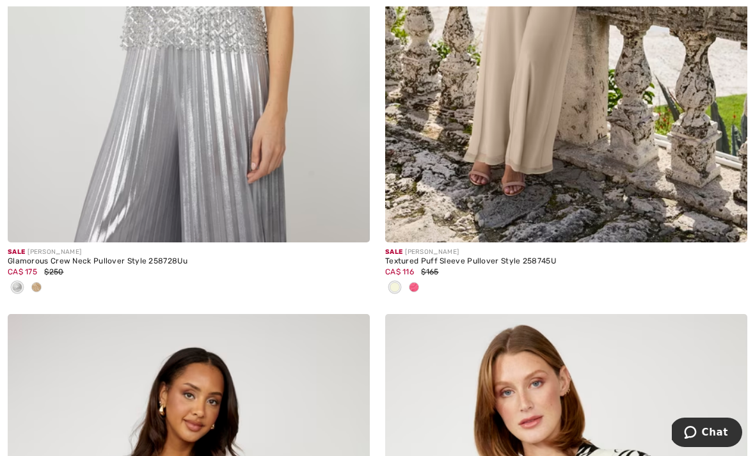
click at [414, 285] on span at bounding box center [414, 287] width 10 height 10
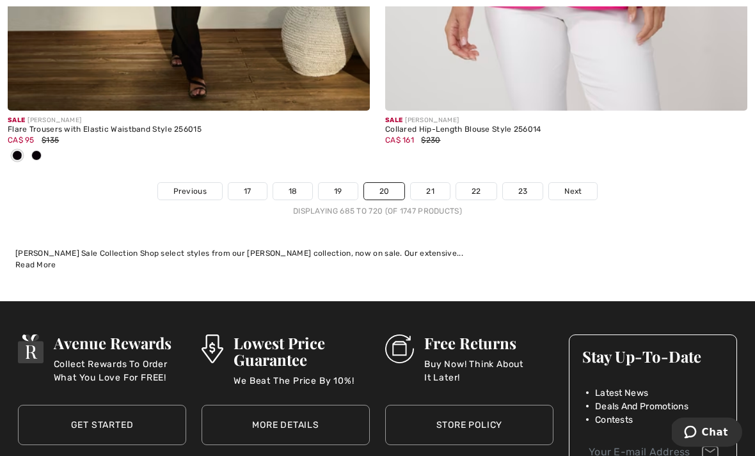
scroll to position [11074, 0]
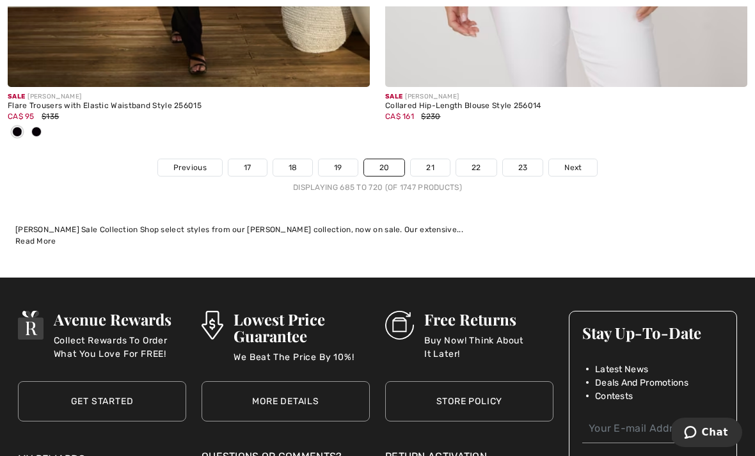
click at [424, 163] on link "21" at bounding box center [430, 167] width 39 height 17
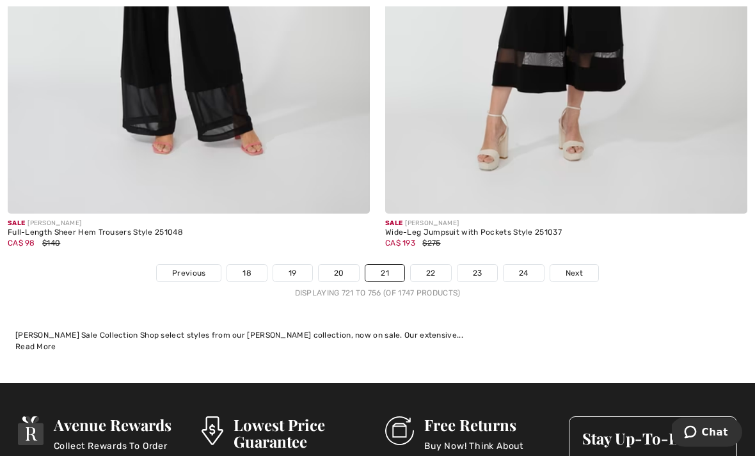
scroll to position [10932, 0]
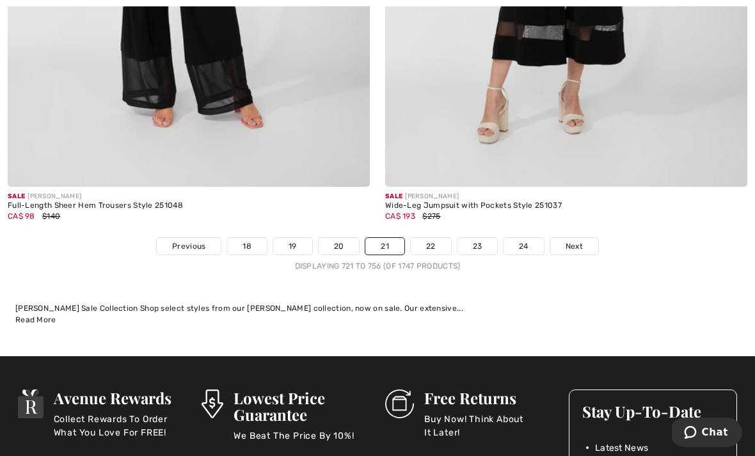
click at [431, 240] on link "22" at bounding box center [431, 246] width 40 height 17
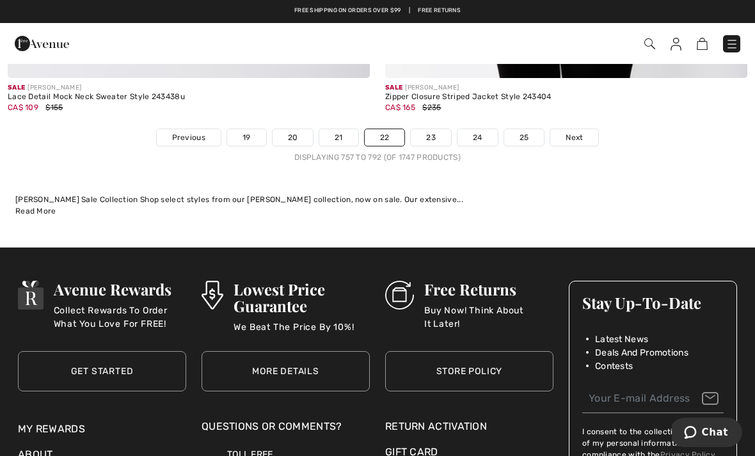
scroll to position [11124, 0]
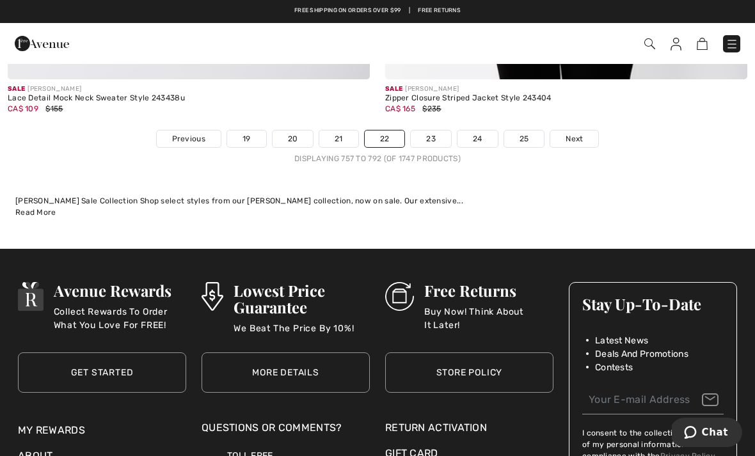
click at [432, 130] on link "23" at bounding box center [431, 138] width 40 height 17
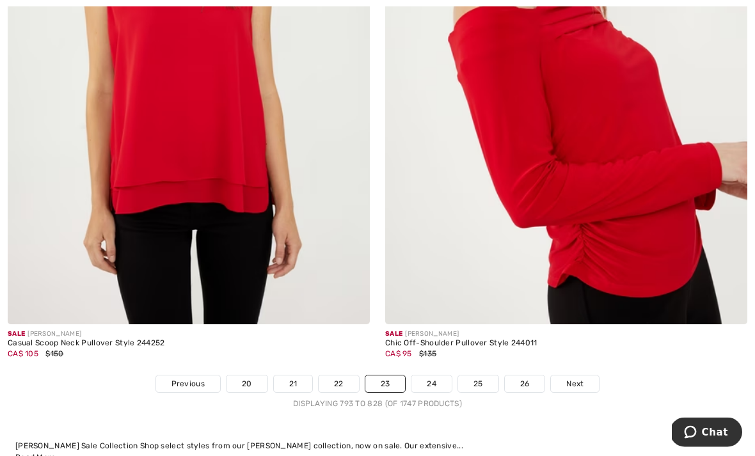
scroll to position [10849, 0]
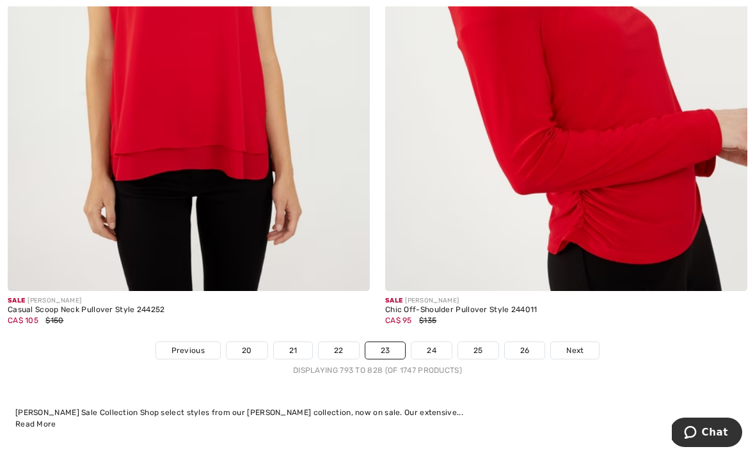
click at [431, 345] on link "24" at bounding box center [431, 350] width 40 height 17
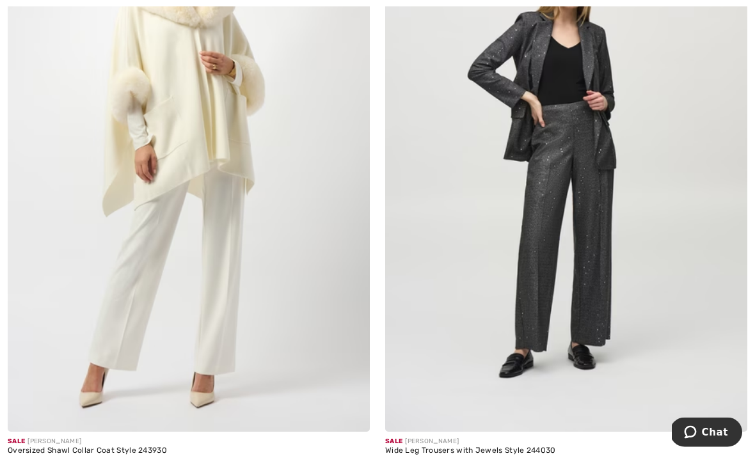
scroll to position [4561, 0]
click at [219, 304] on img at bounding box center [189, 159] width 362 height 543
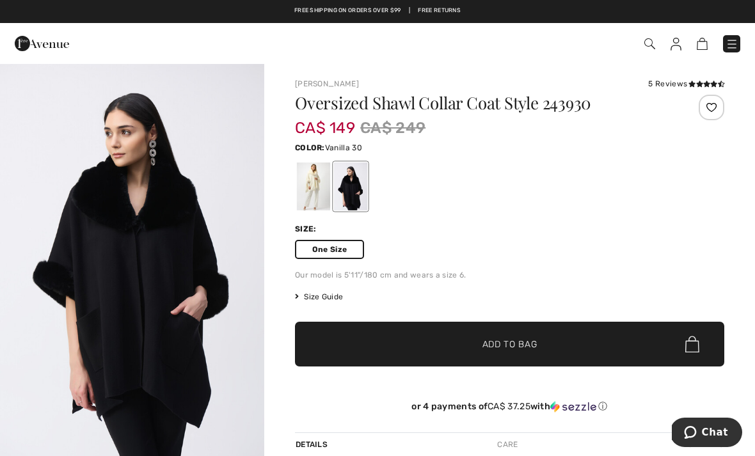
click at [314, 189] on div at bounding box center [313, 186] width 33 height 48
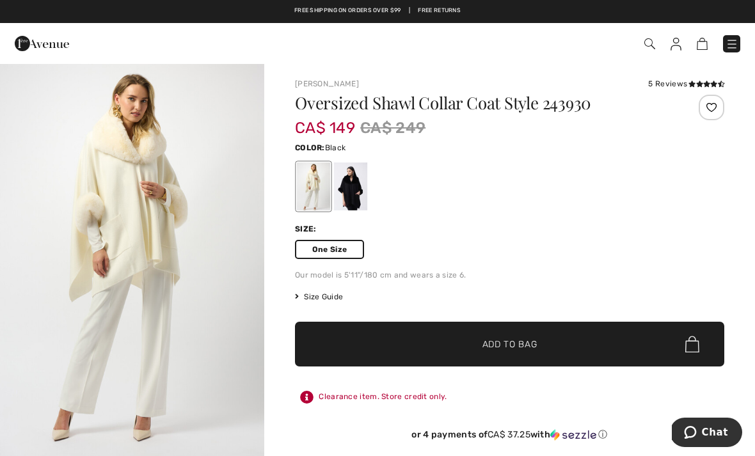
click at [356, 187] on div at bounding box center [350, 186] width 33 height 48
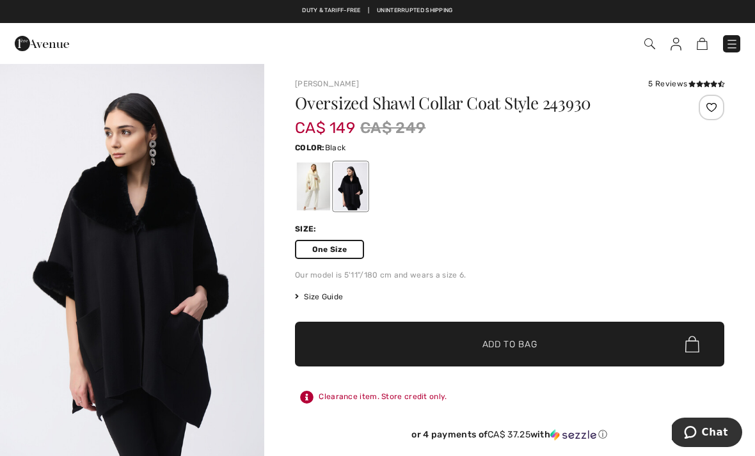
click at [310, 173] on div at bounding box center [313, 186] width 33 height 48
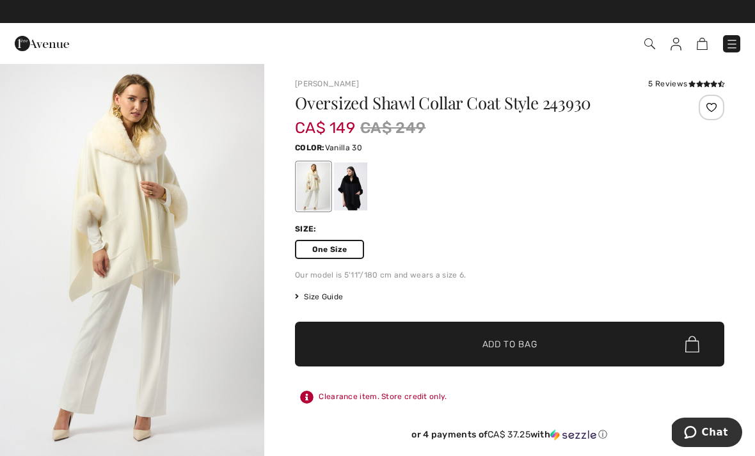
click at [529, 349] on span "Add to Bag" at bounding box center [509, 344] width 55 height 13
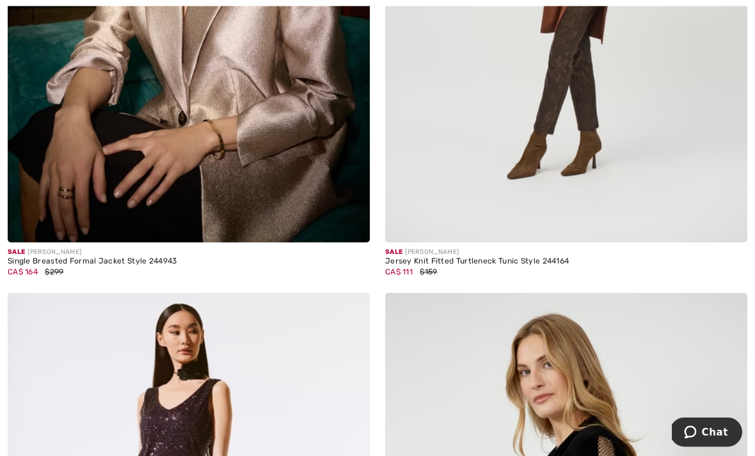
scroll to position [6548, 0]
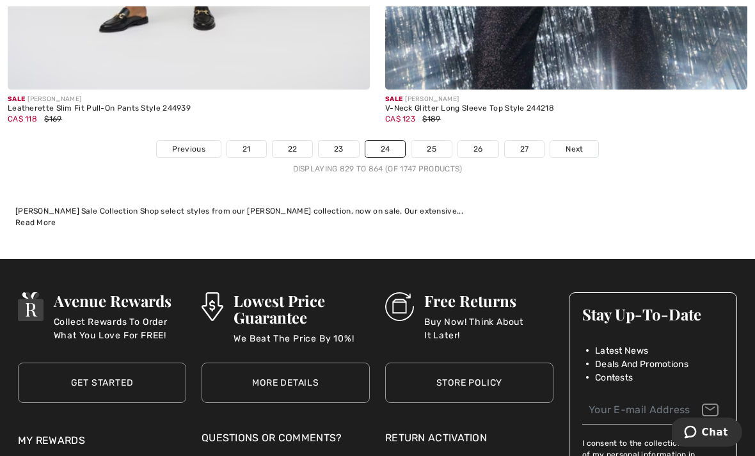
scroll to position [11100, 0]
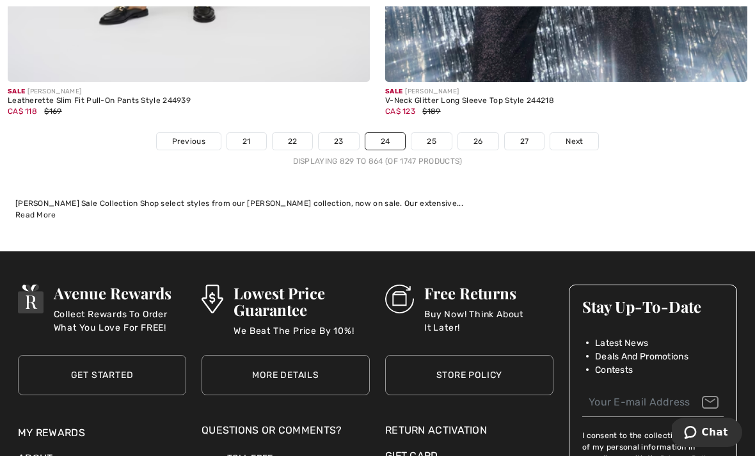
click at [428, 134] on link "25" at bounding box center [431, 141] width 40 height 17
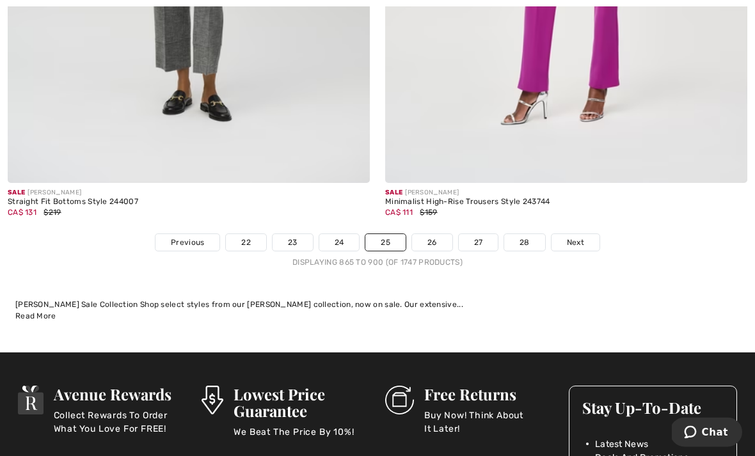
scroll to position [11103, 0]
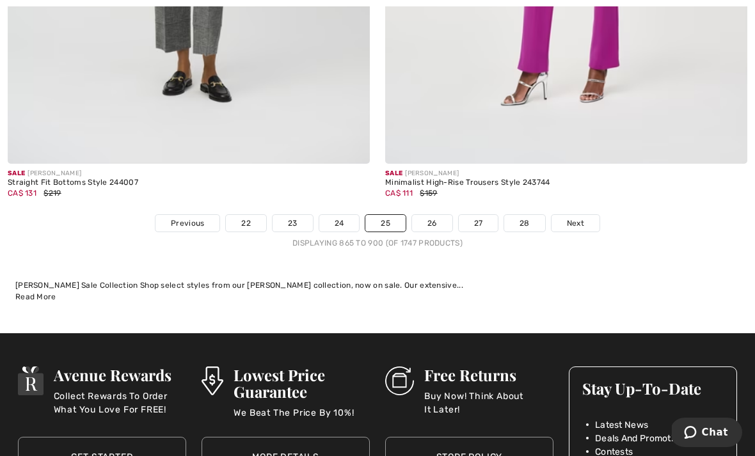
click at [427, 215] on link "26" at bounding box center [432, 223] width 40 height 17
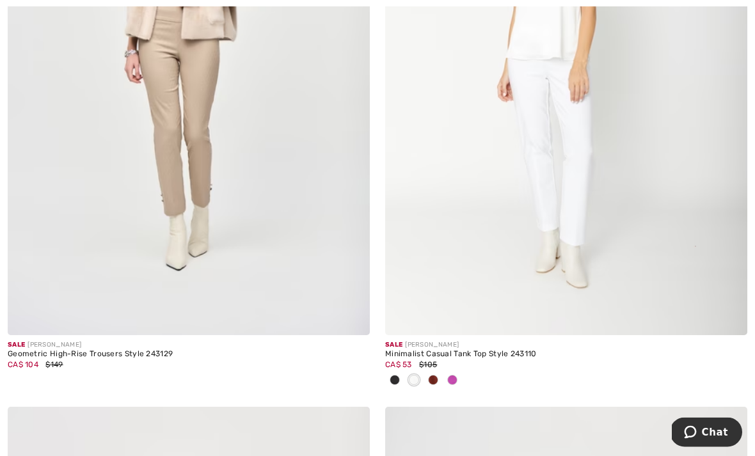
scroll to position [1000, 0]
click at [81, 220] on img at bounding box center [189, 63] width 362 height 543
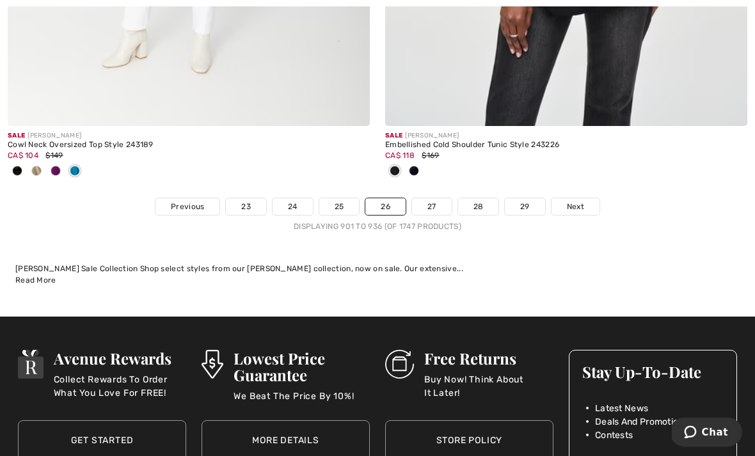
scroll to position [11201, 0]
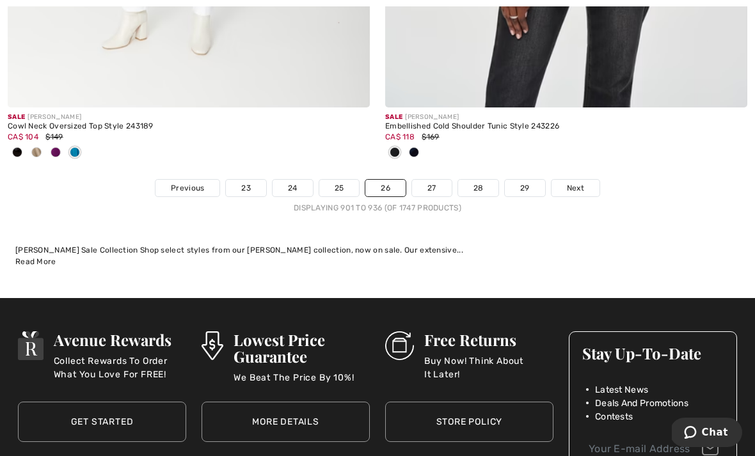
click at [430, 180] on link "27" at bounding box center [432, 188] width 40 height 17
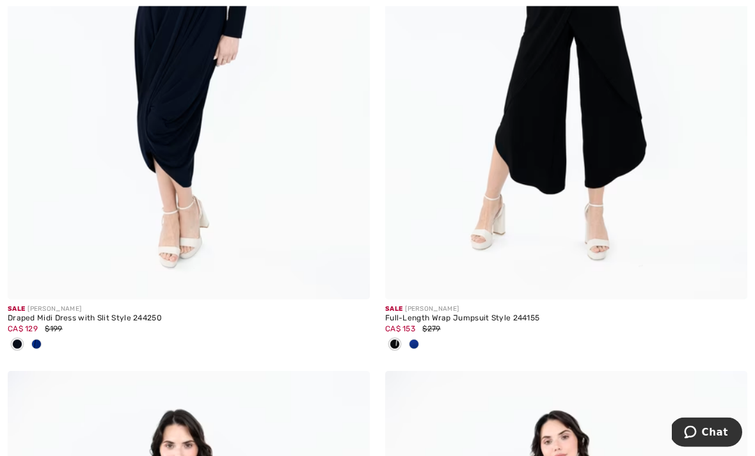
scroll to position [2836, 0]
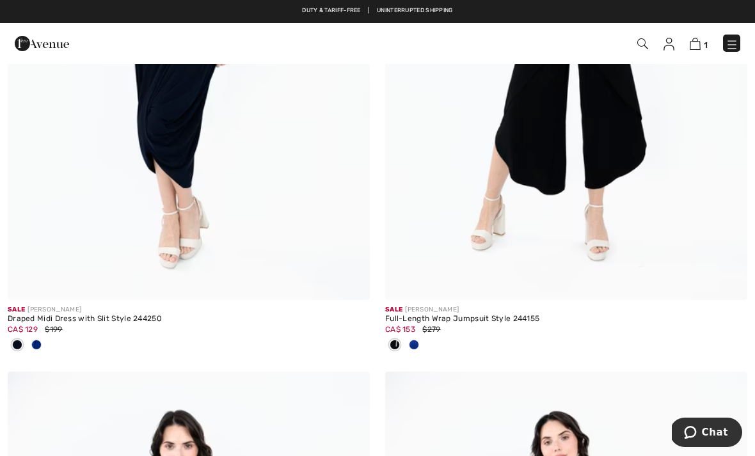
click at [413, 343] on span at bounding box center [414, 345] width 10 height 10
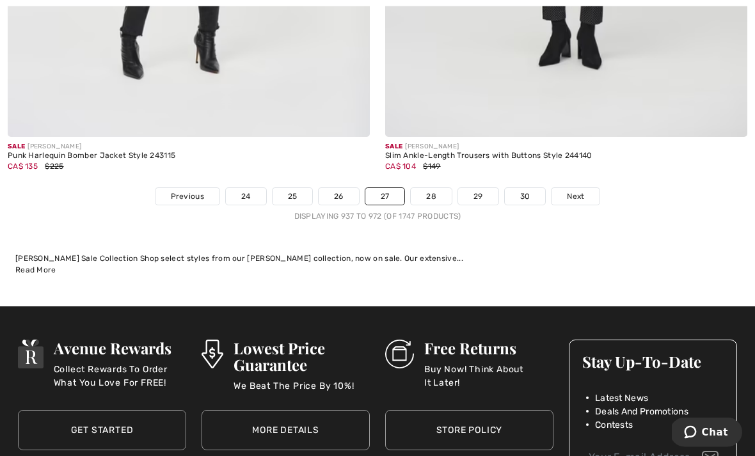
scroll to position [11151, 0]
click at [434, 188] on link "28" at bounding box center [431, 196] width 41 height 17
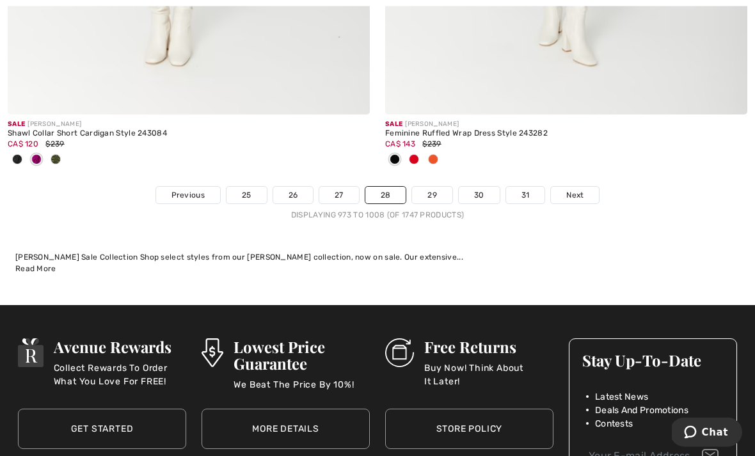
scroll to position [10998, 0]
click at [432, 187] on link "29" at bounding box center [432, 195] width 40 height 17
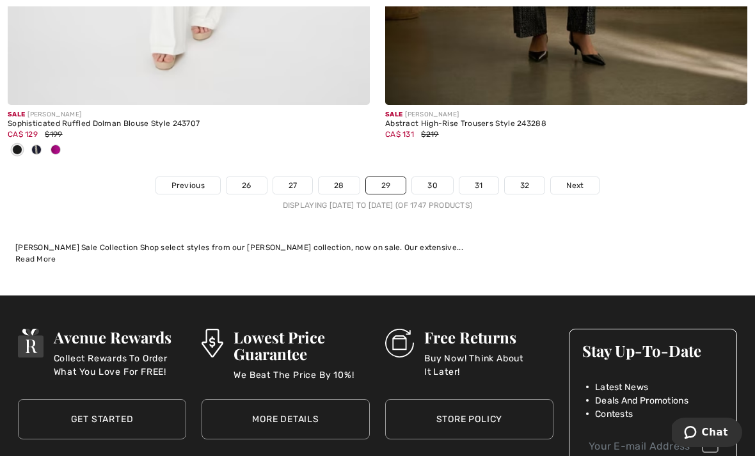
scroll to position [11087, 0]
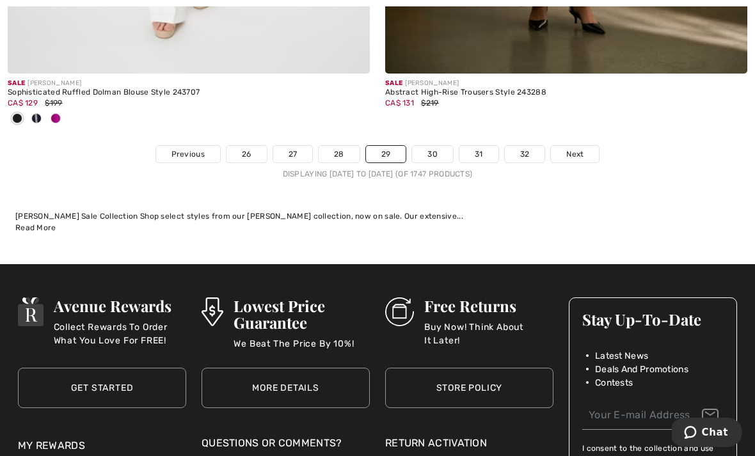
click at [435, 146] on link "30" at bounding box center [432, 154] width 41 height 17
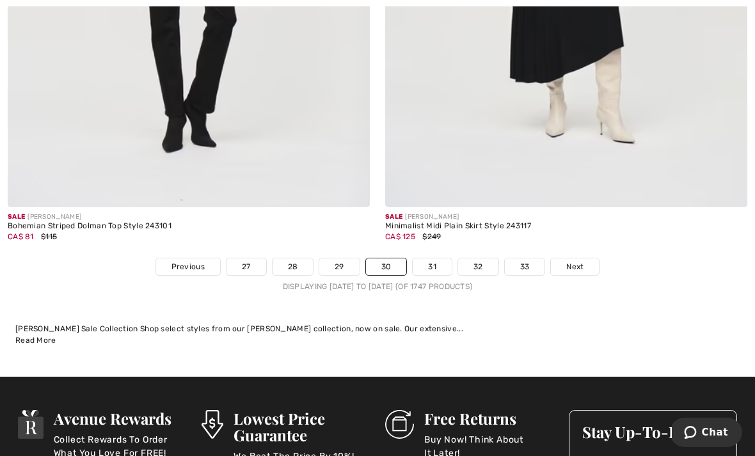
scroll to position [11005, 0]
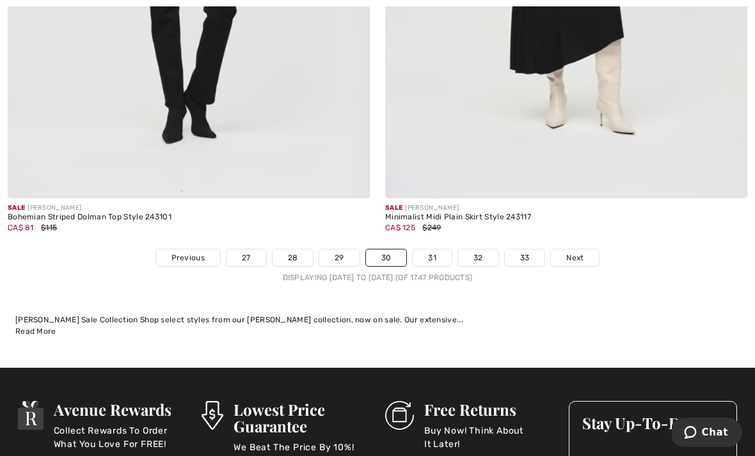
click at [432, 249] on link "31" at bounding box center [431, 257] width 39 height 17
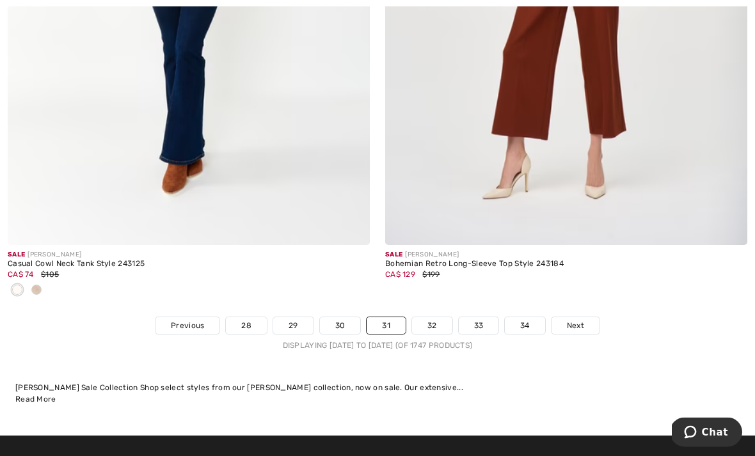
scroll to position [10874, 0]
click at [38, 285] on span at bounding box center [36, 290] width 10 height 10
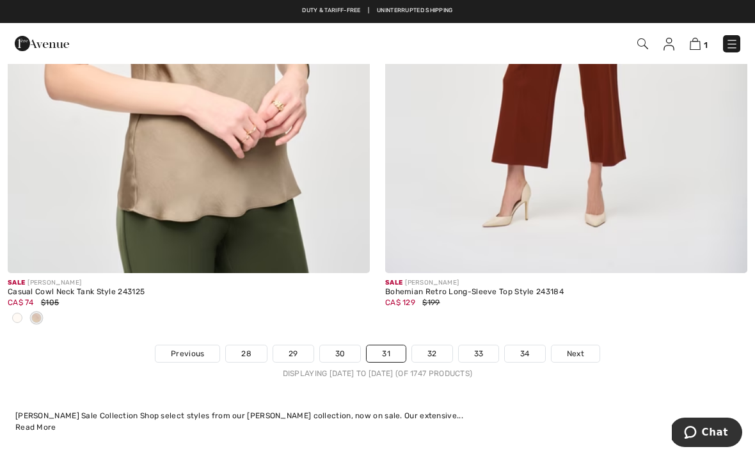
scroll to position [10846, 0]
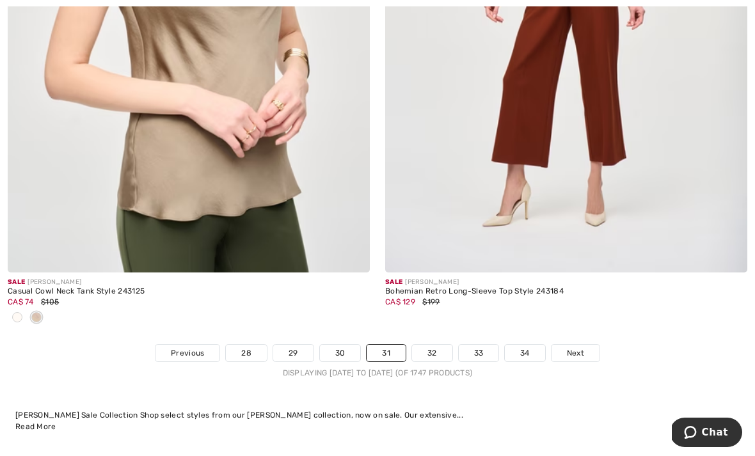
click at [437, 347] on link "32" at bounding box center [432, 353] width 40 height 17
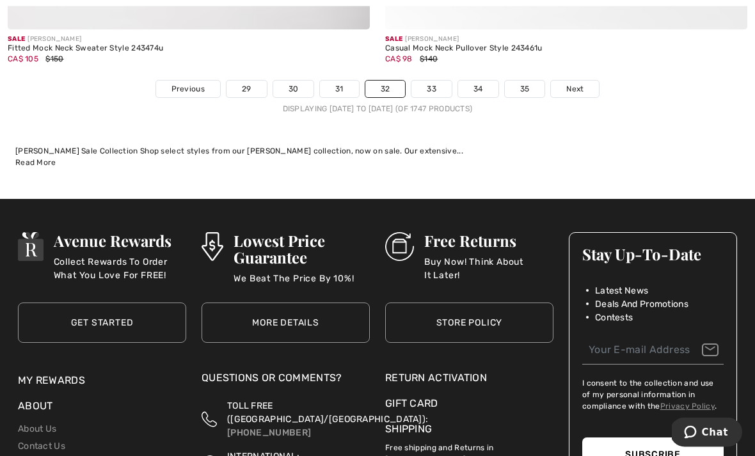
scroll to position [11088, 0]
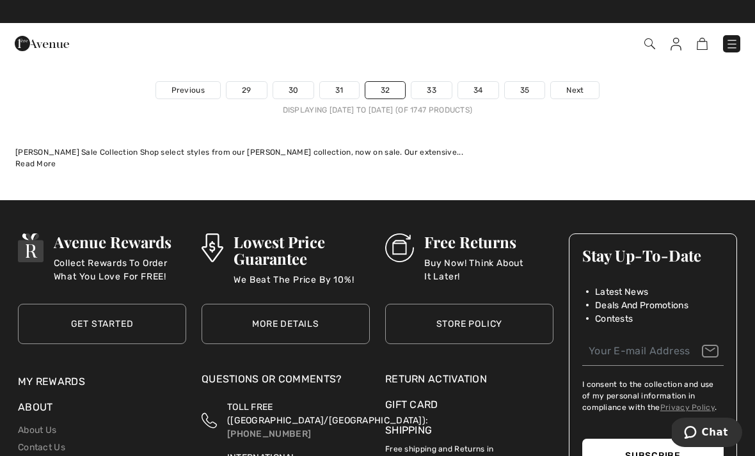
click at [433, 82] on link "33" at bounding box center [431, 90] width 40 height 17
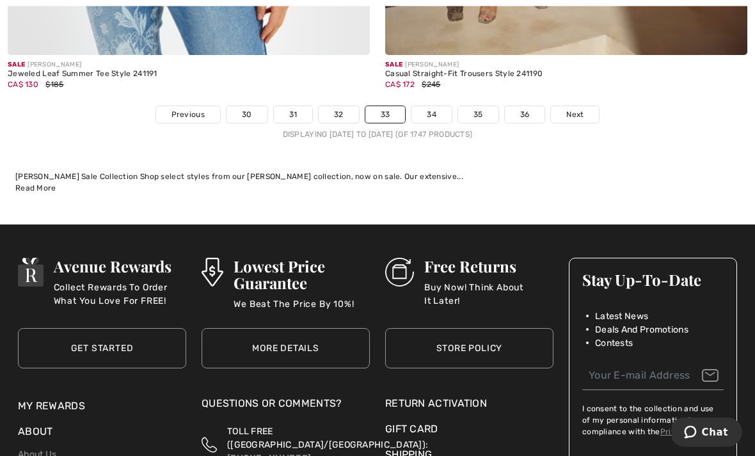
scroll to position [11021, 0]
click at [429, 106] on link "34" at bounding box center [431, 114] width 40 height 17
